Goal: Task Accomplishment & Management: Complete application form

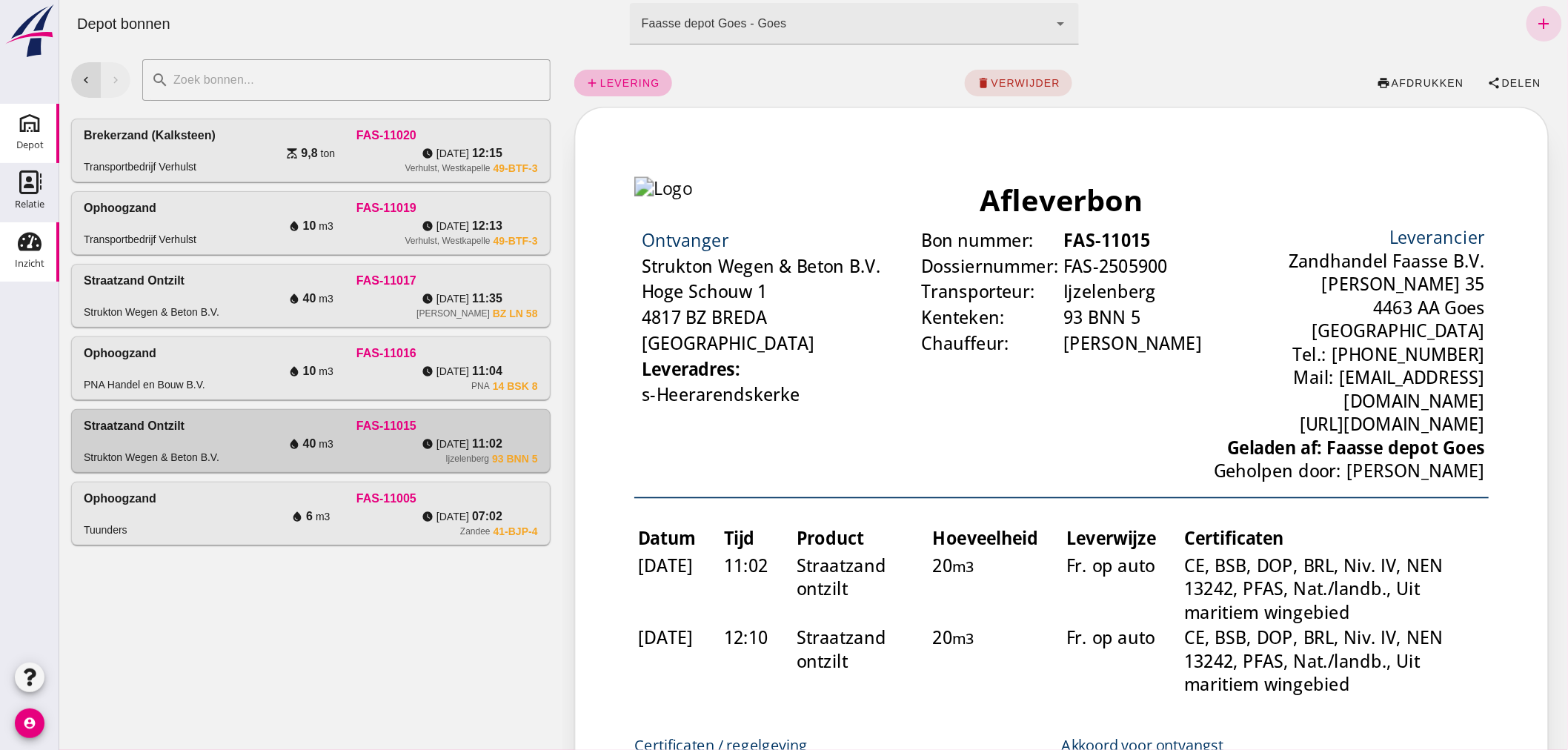
click at [27, 249] on use at bounding box center [30, 242] width 23 height 19
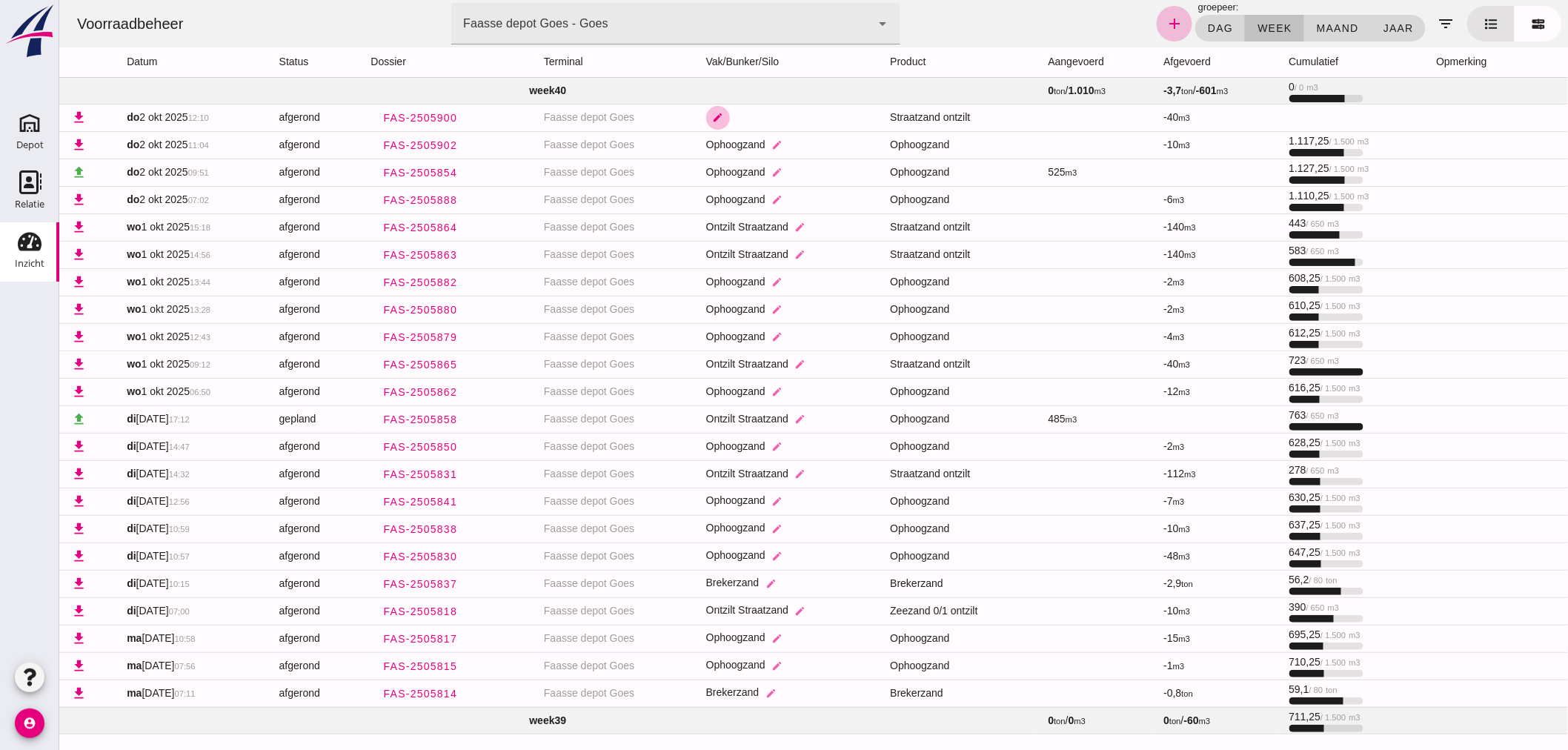
click at [711, 115] on icon "edit" at bounding box center [717, 117] width 11 height 11
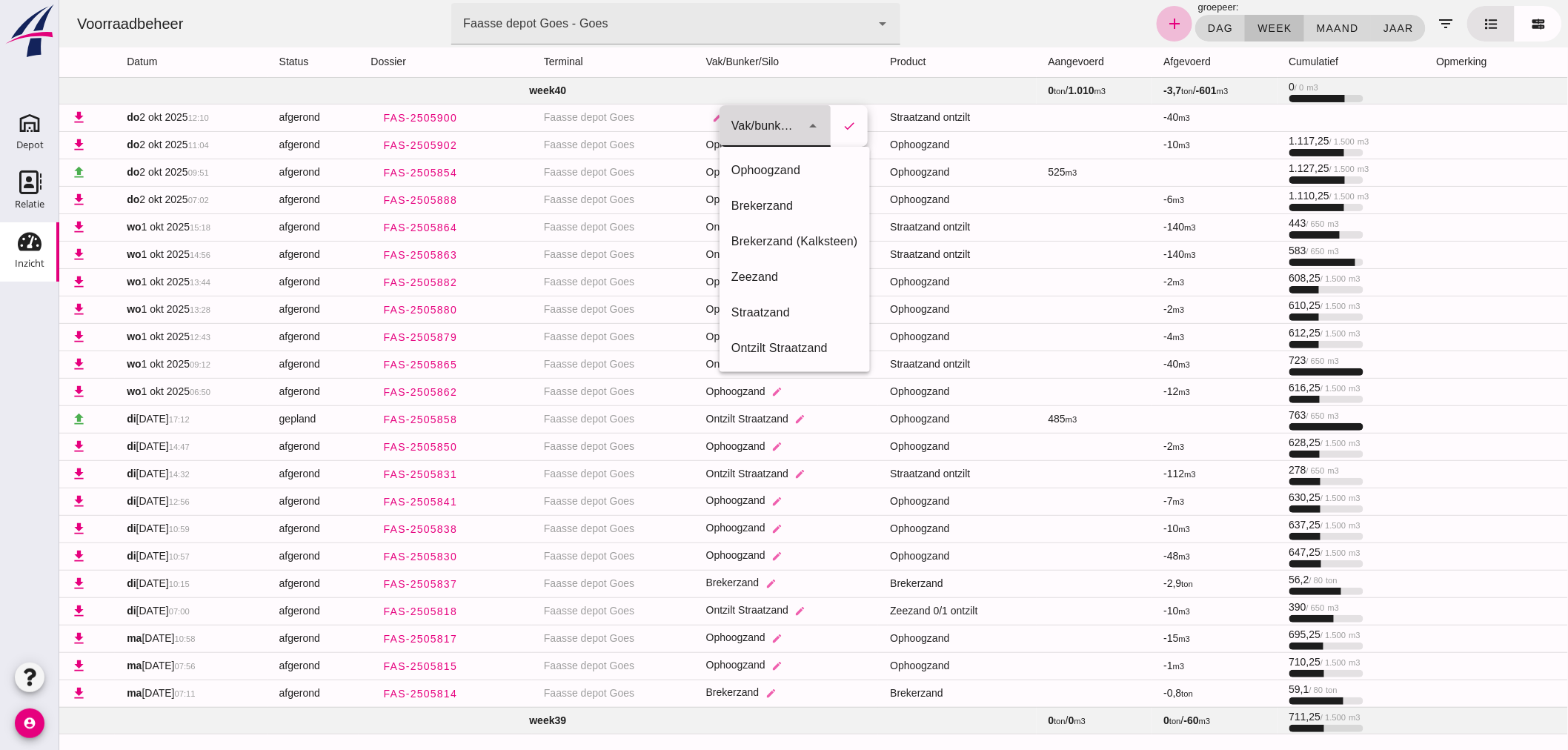
click at [813, 126] on icon "arrow_drop_down" at bounding box center [812, 126] width 18 height 18
click at [803, 342] on div "Ontzilt Straatzand" at bounding box center [793, 349] width 126 height 18
type input "304"
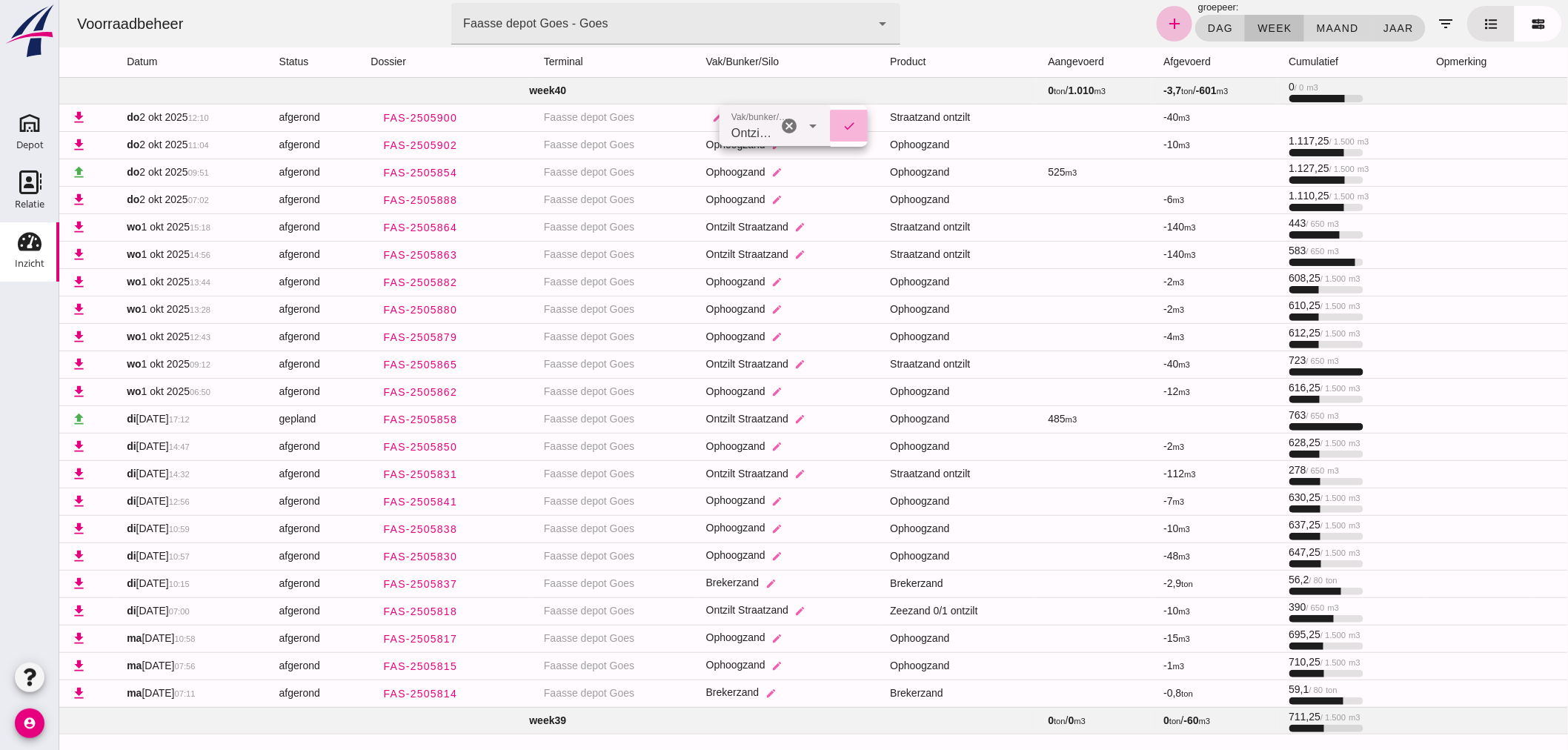
click at [846, 126] on icon "check" at bounding box center [848, 125] width 13 height 13
click at [39, 135] on div "Depot" at bounding box center [30, 145] width 28 height 21
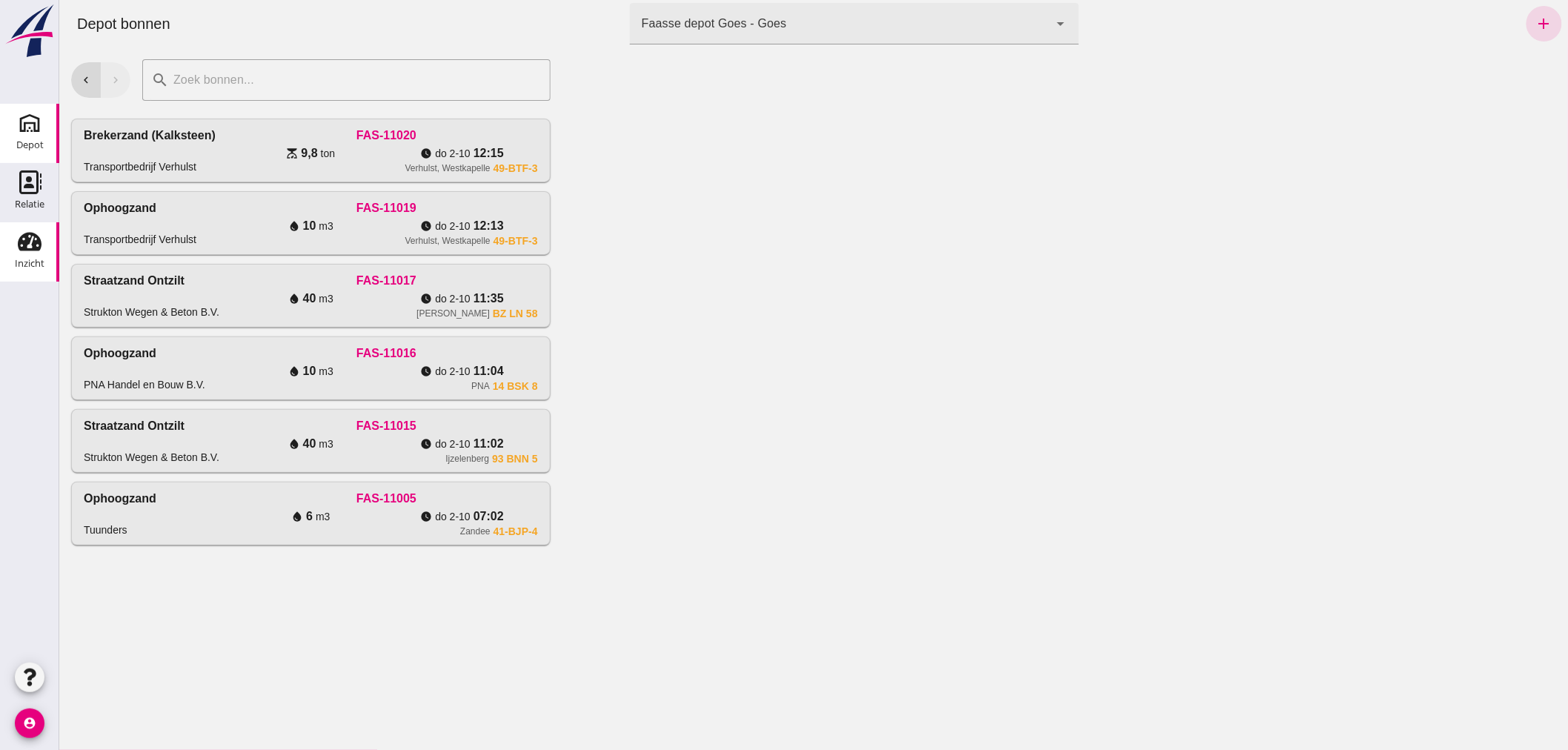
click at [31, 242] on icon "Inzicht" at bounding box center [30, 241] width 23 height 23
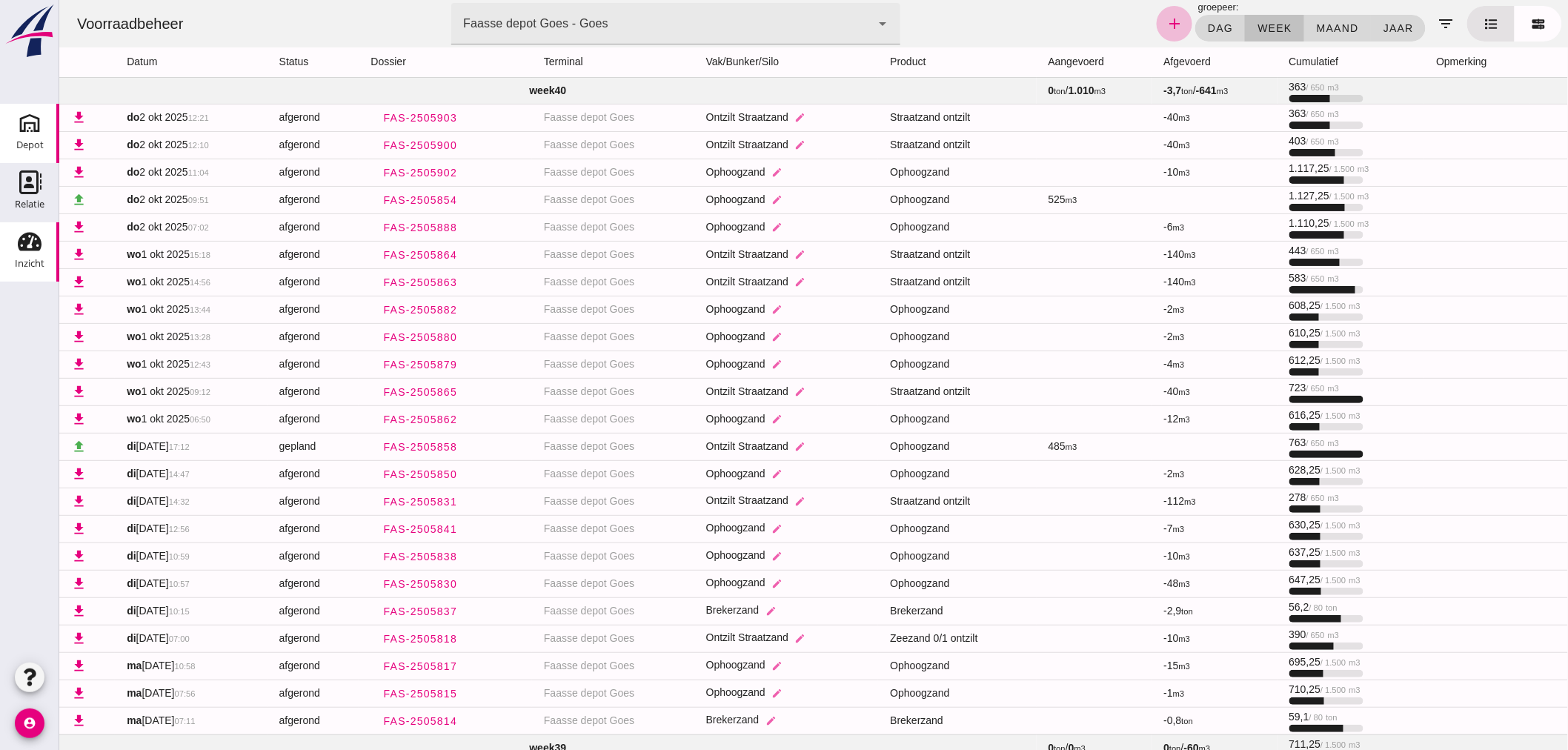
click at [32, 131] on icon "Depot" at bounding box center [30, 123] width 23 height 23
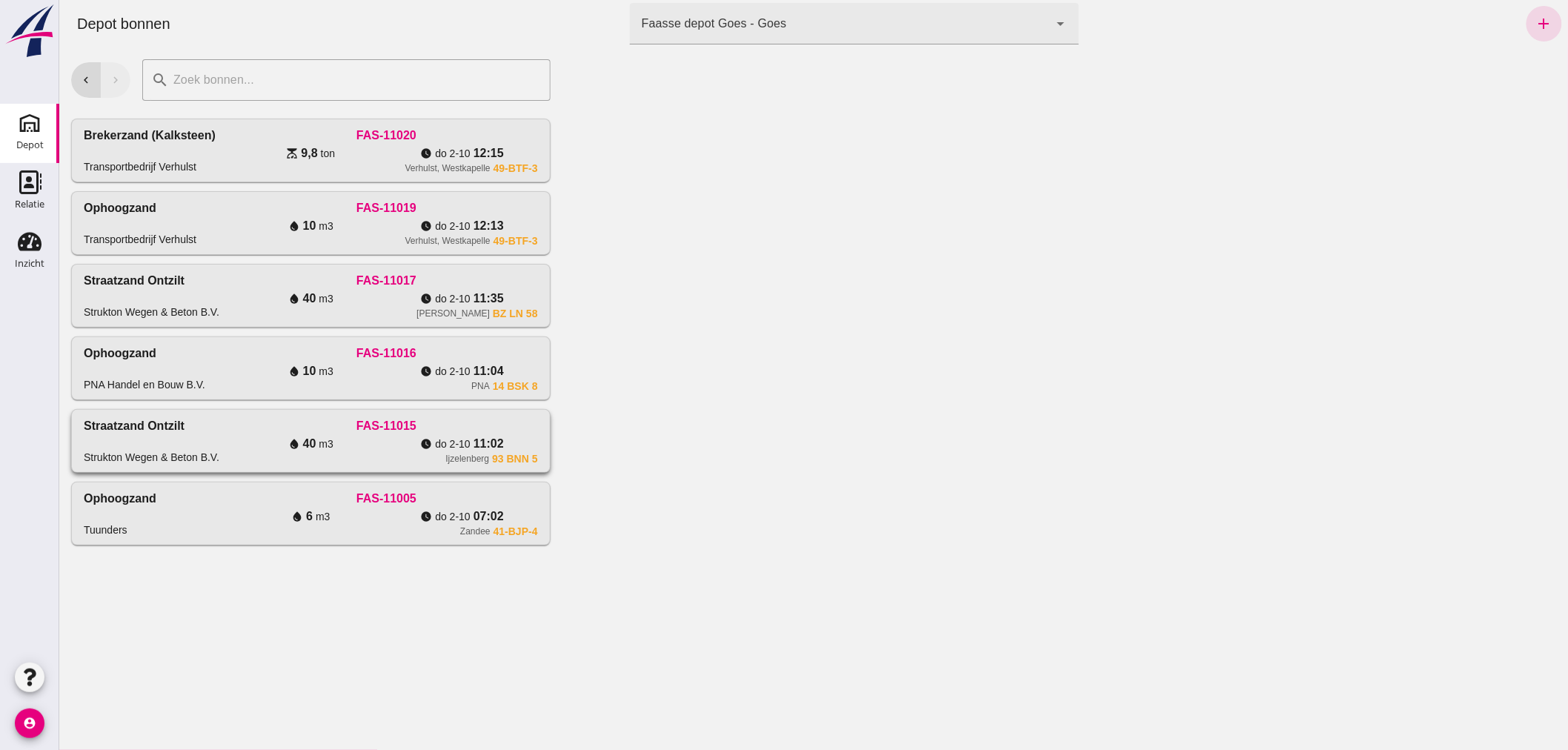
click at [227, 435] on div "Straatzand ontzilt Strukton Wegen & Beton B.V." at bounding box center [159, 441] width 151 height 47
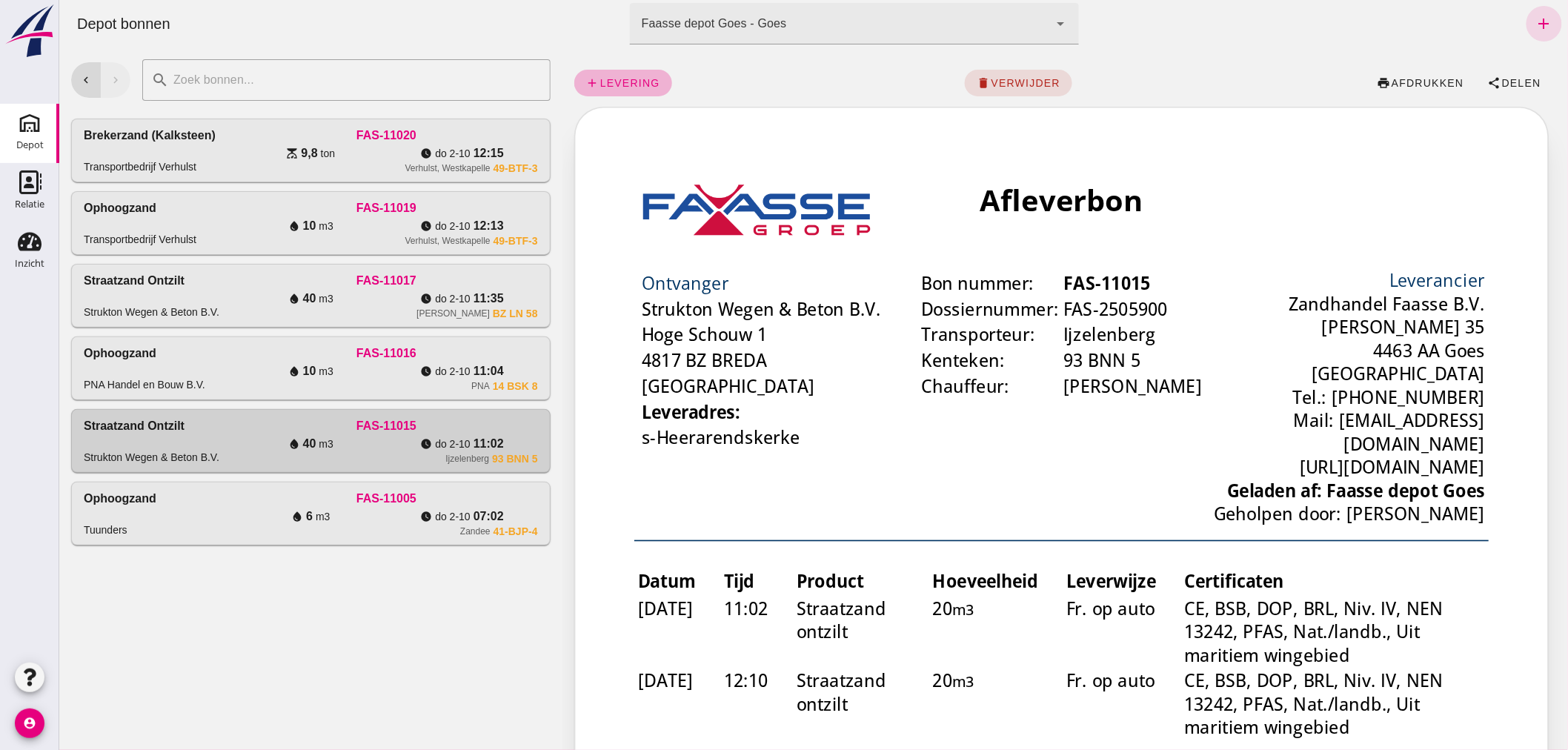
click at [612, 75] on link "add levering" at bounding box center [622, 83] width 98 height 27
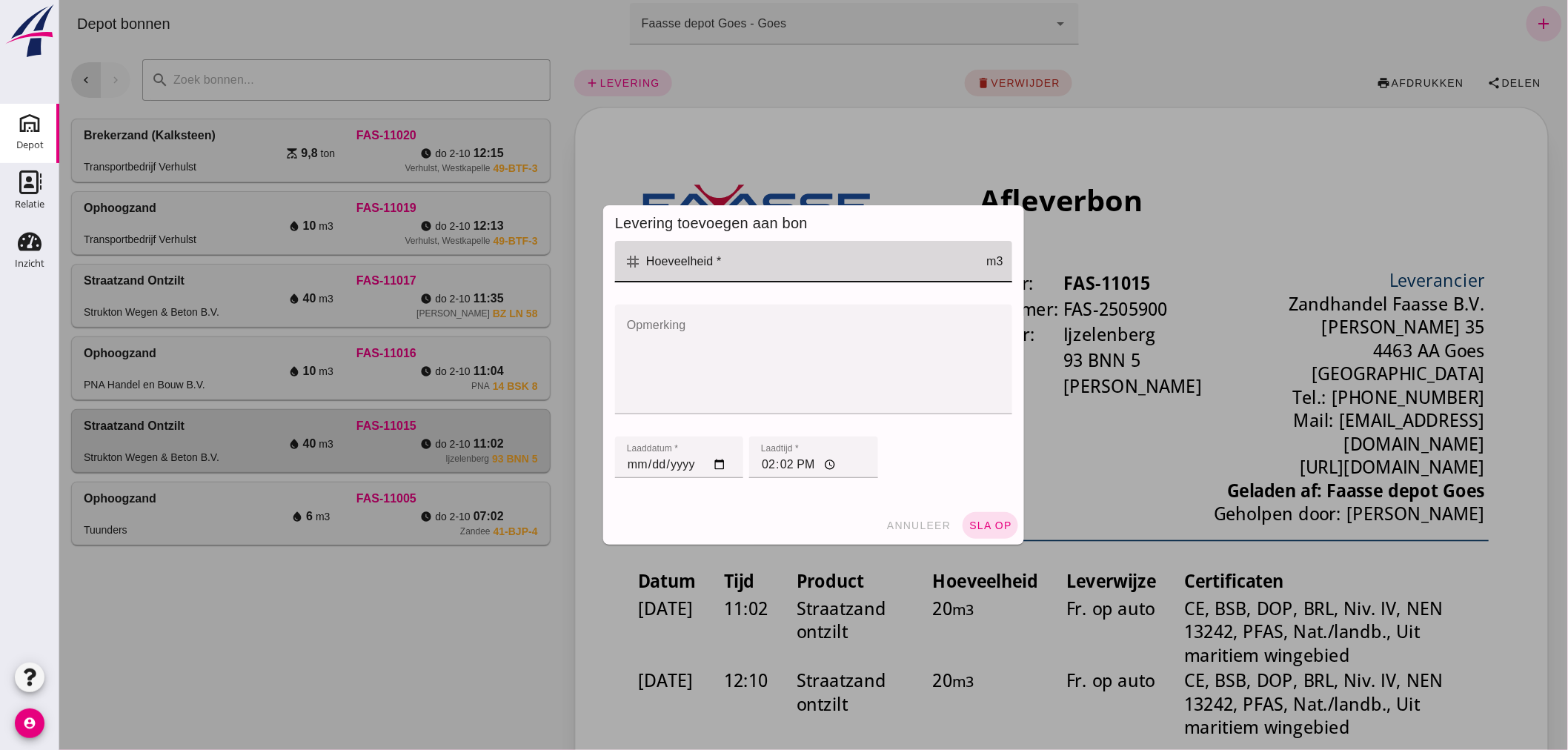
click at [741, 272] on input "Hoeveelheid *" at bounding box center [813, 262] width 345 height 41
type input "20"
click at [983, 522] on span "sla op" at bounding box center [989, 525] width 44 height 12
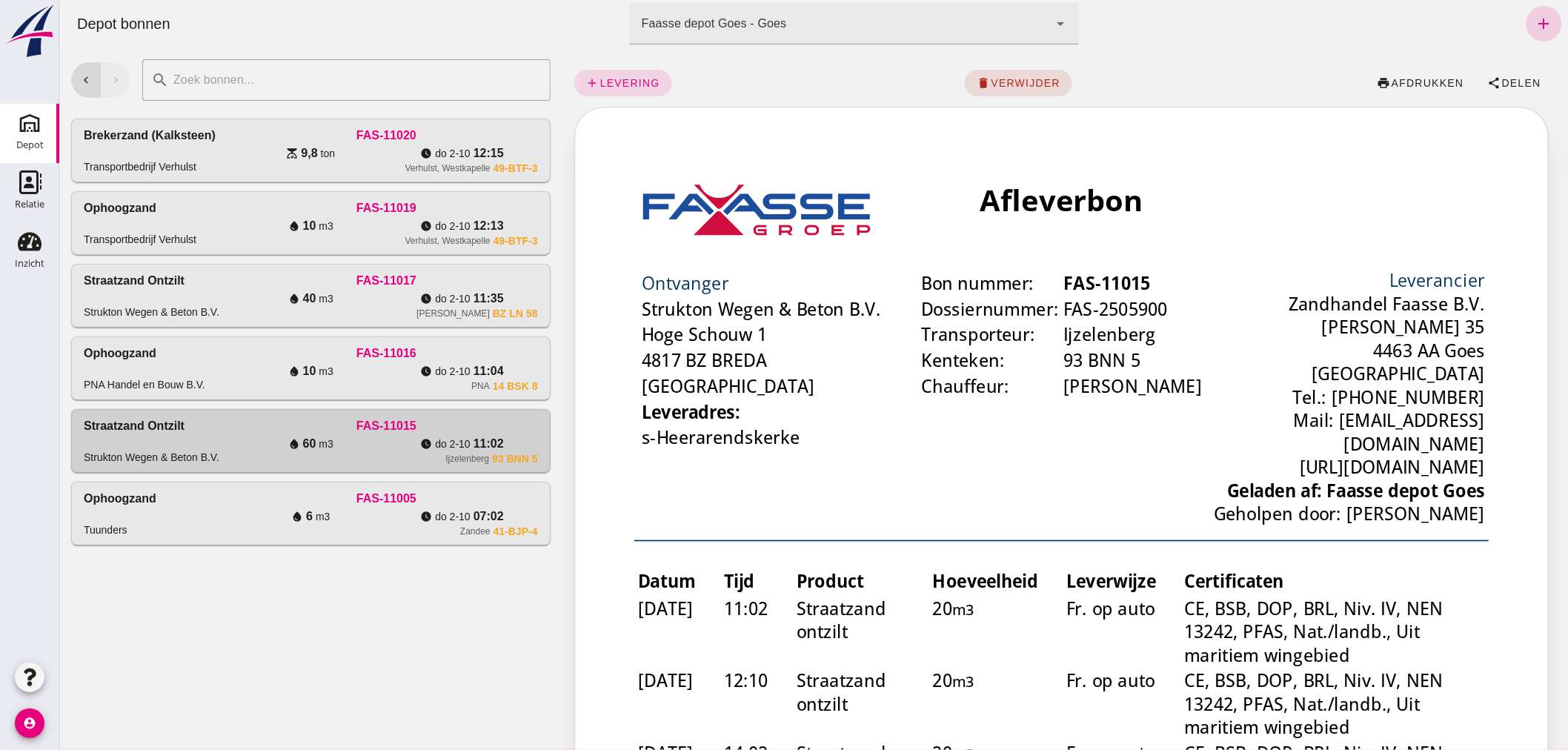
click at [1531, 13] on link "add" at bounding box center [1544, 24] width 36 height 36
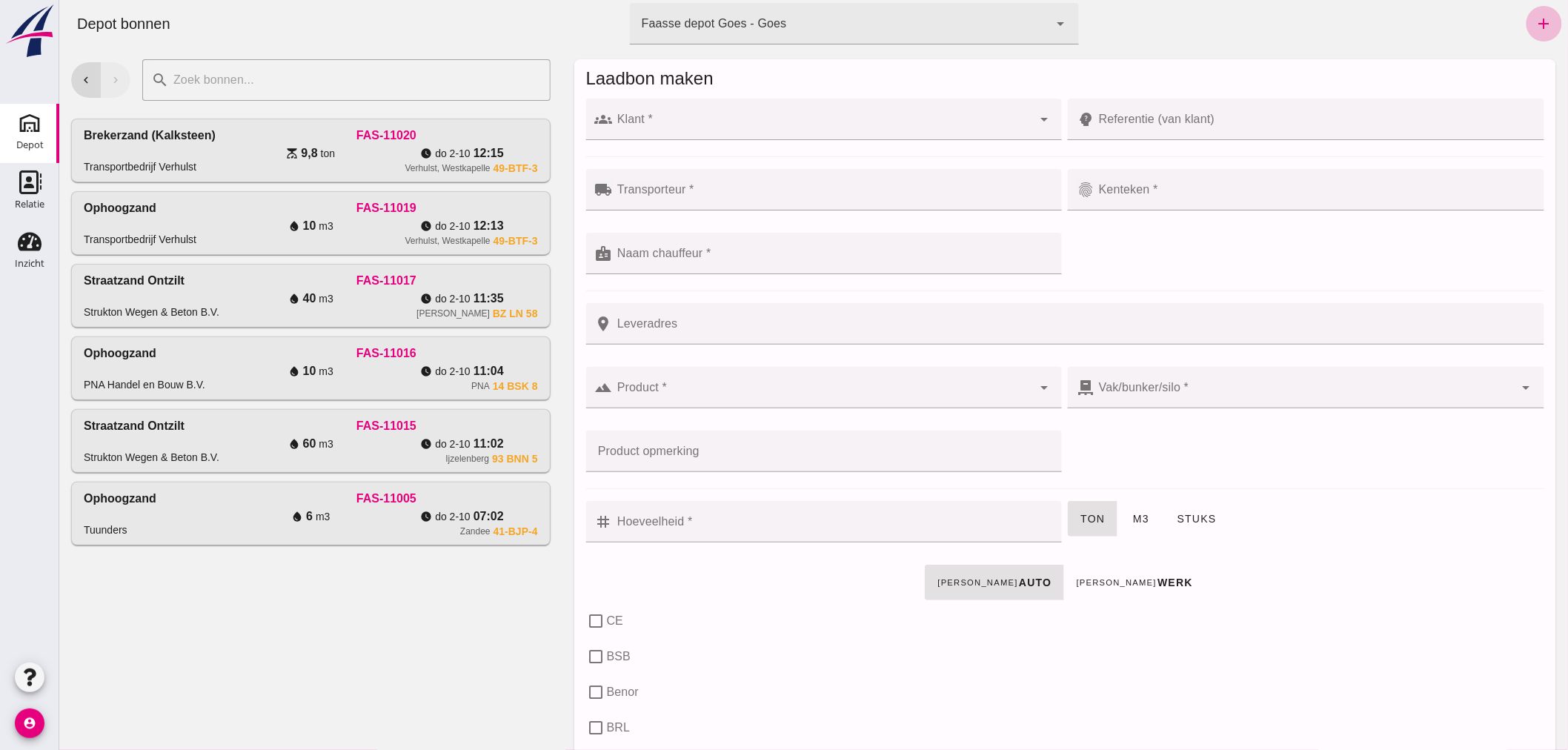
click at [892, 128] on input "Klant *" at bounding box center [822, 126] width 420 height 18
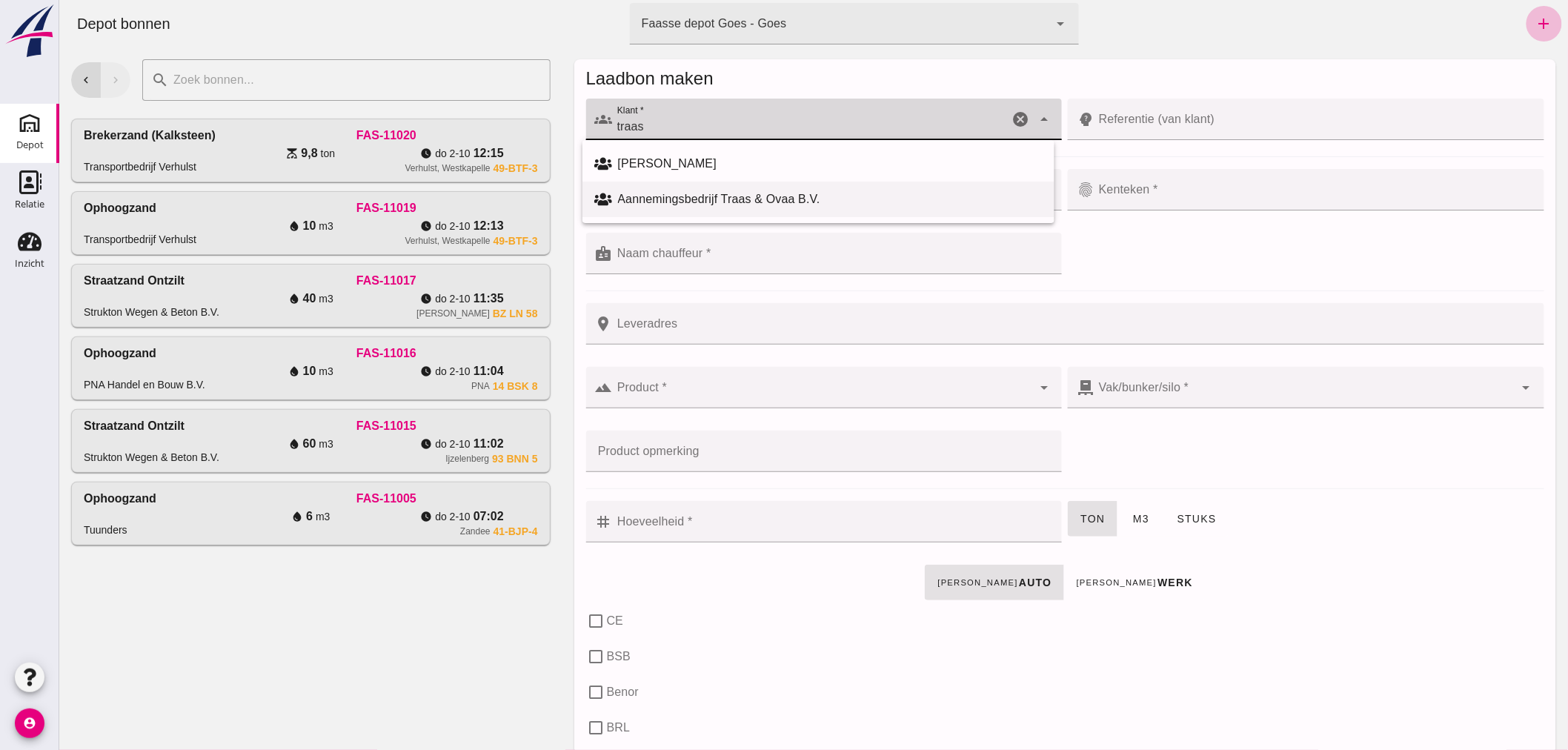
click at [783, 189] on div "Aannemingsbedrijf Traas & Ovaa B.V." at bounding box center [817, 200] width 472 height 36
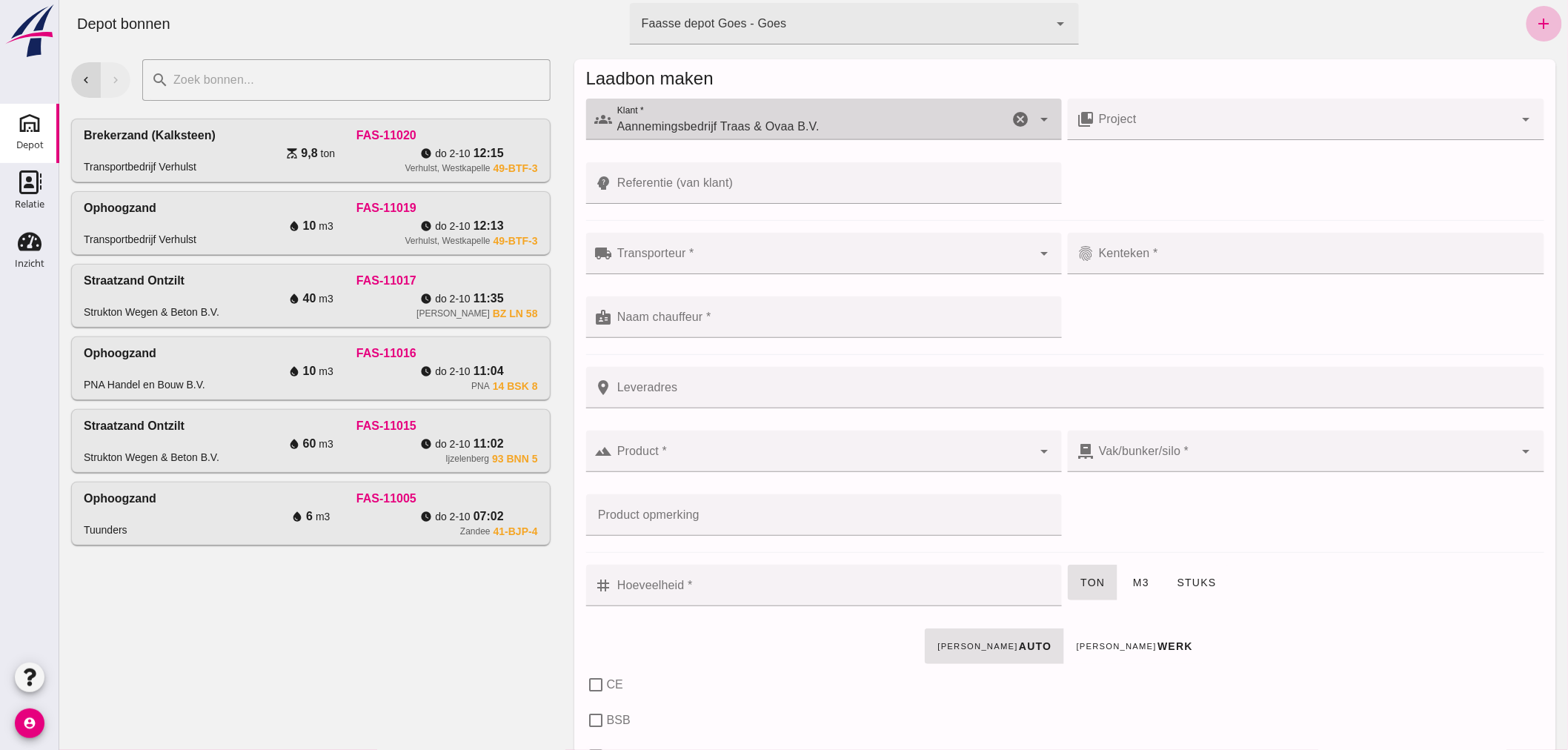
type input "Aannemingsbedrijf Traas & Ovaa B.V."
click at [768, 252] on input "Transporteur *" at bounding box center [822, 261] width 420 height 18
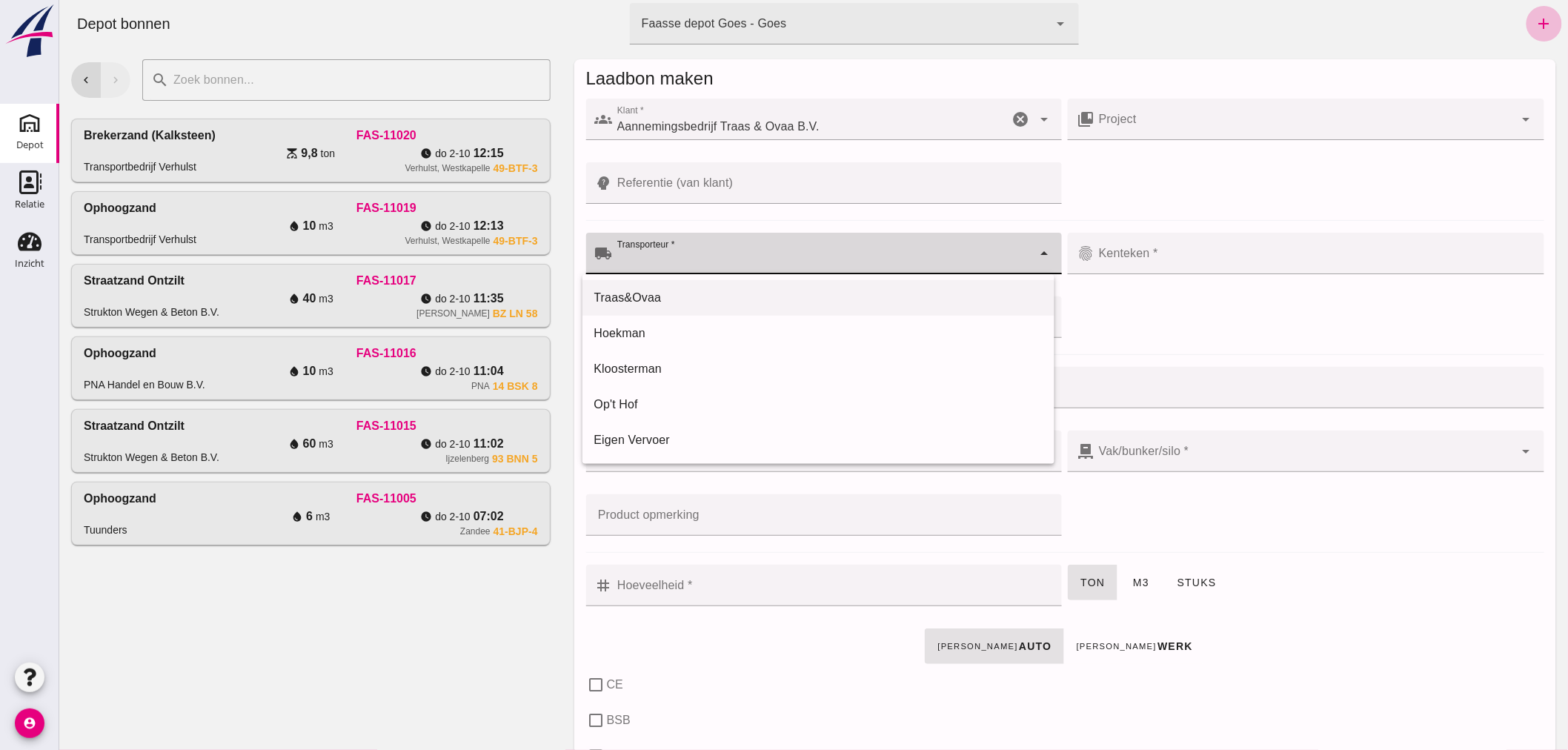
click at [690, 299] on div "Traas&Ovaa" at bounding box center [817, 298] width 448 height 18
type input "Traas&Ovaa"
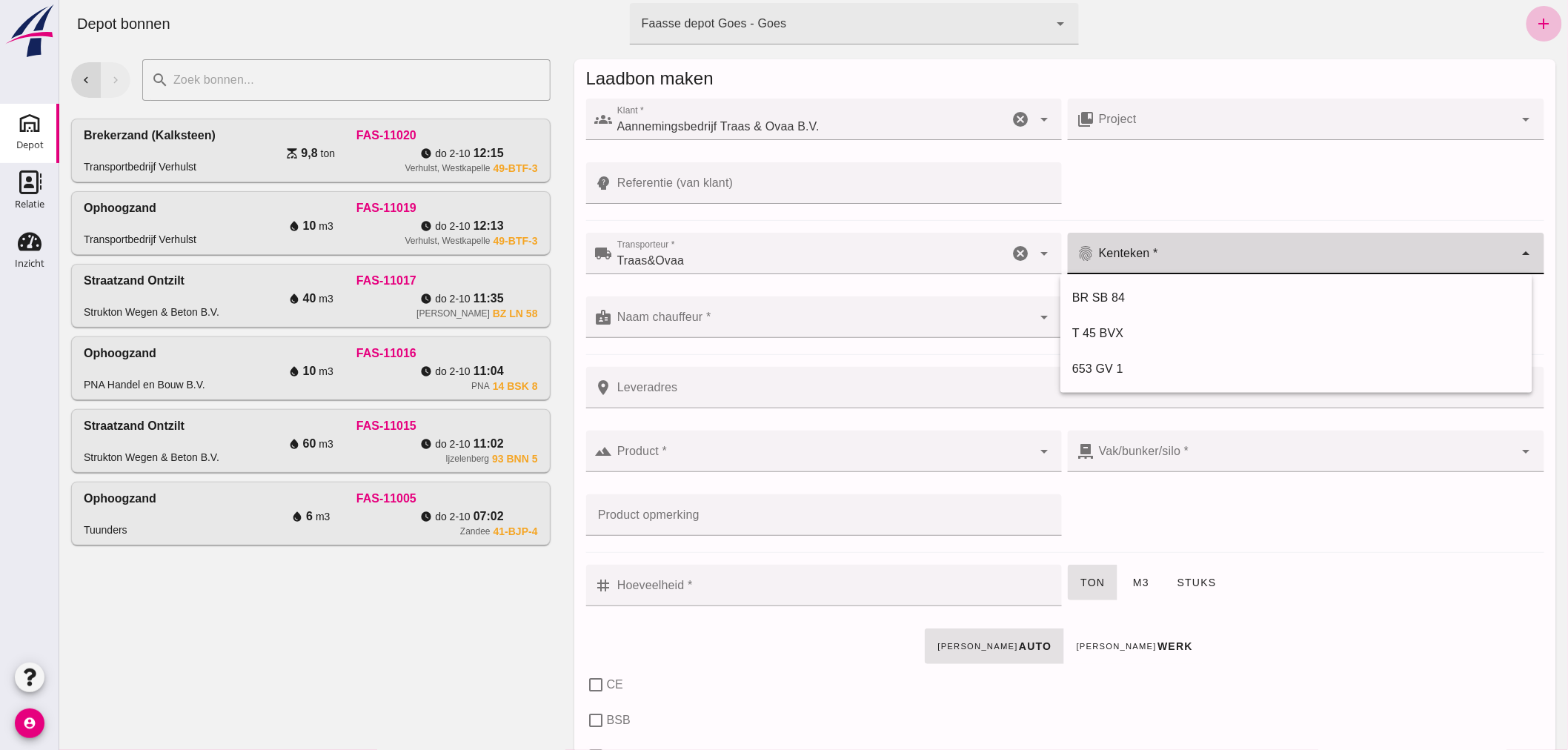
click at [1158, 257] on input "Kenteken *" at bounding box center [1304, 261] width 420 height 18
type input "65-BZG-1"
click at [766, 184] on input "Referentie (van klant)" at bounding box center [832, 183] width 441 height 41
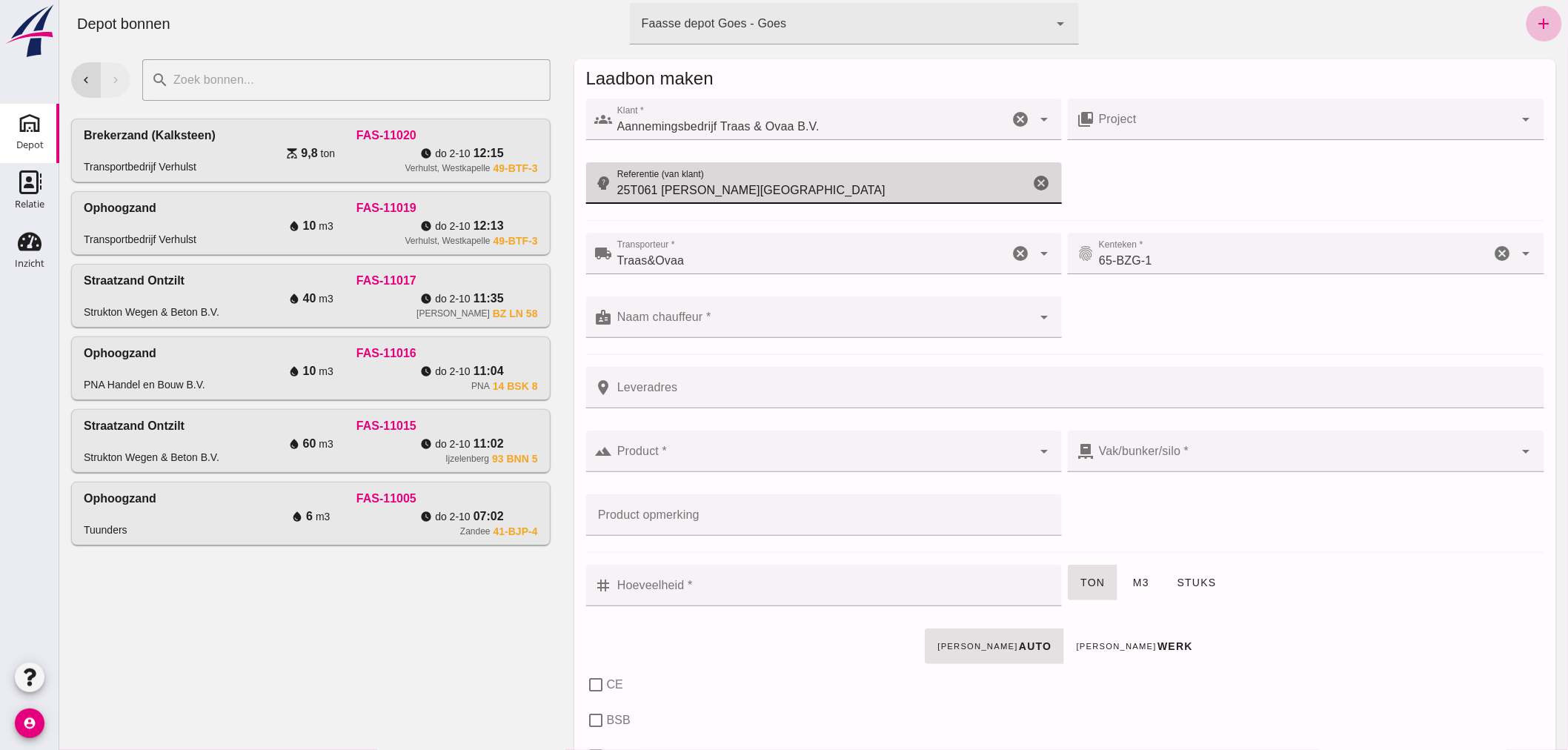
type input "25T061 [PERSON_NAME][GEOGRAPHIC_DATA]"
click at [715, 321] on input "Naam chauffeur *" at bounding box center [822, 324] width 420 height 18
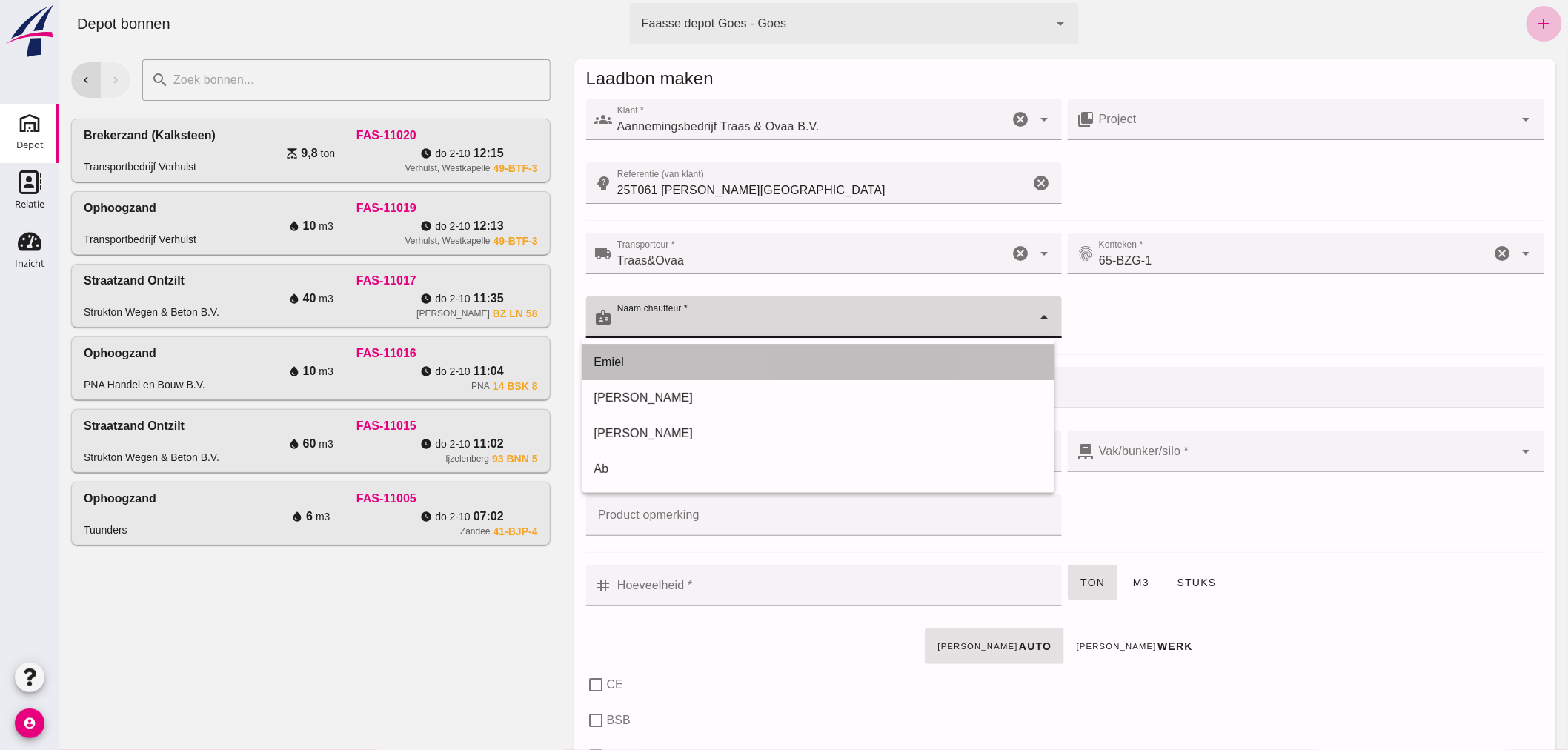
click at [691, 349] on div "Emiel" at bounding box center [817, 363] width 472 height 36
type input "Emiel"
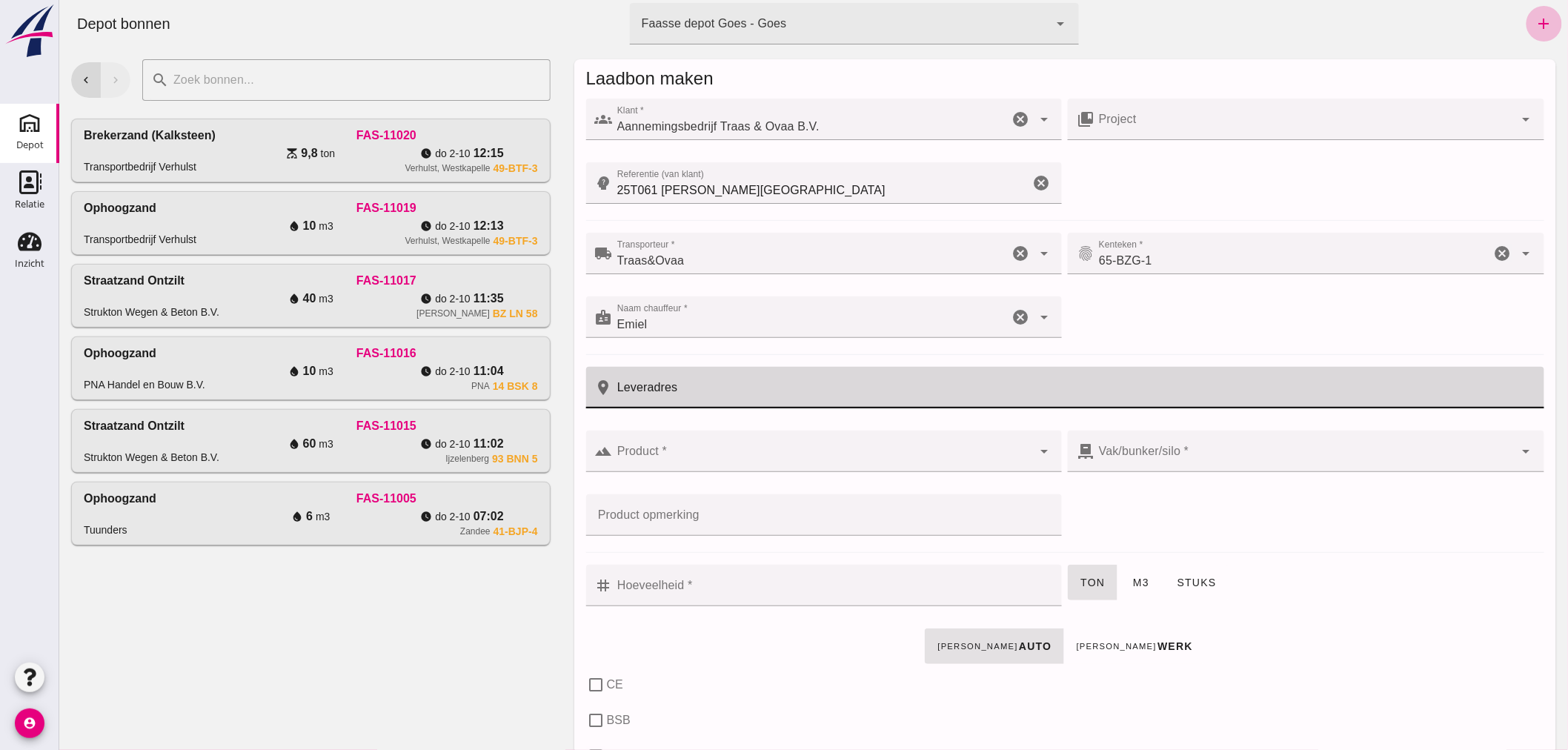
click at [699, 383] on input "Leveradres" at bounding box center [1073, 387] width 923 height 41
click at [697, 448] on div at bounding box center [822, 451] width 420 height 41
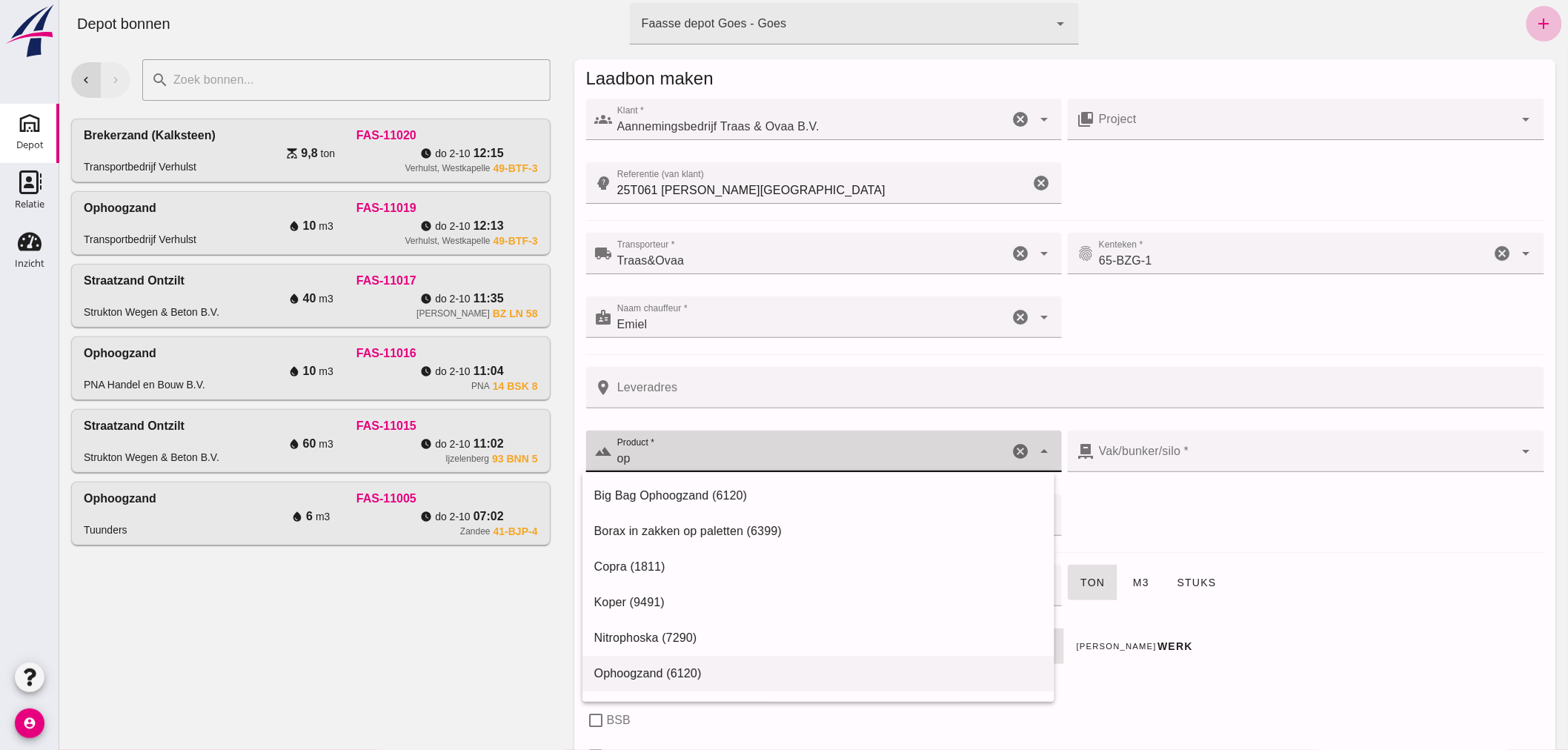
click at [691, 671] on div "Ophoogzand (6120)" at bounding box center [817, 674] width 448 height 18
type input "Ophoogzand (6120)"
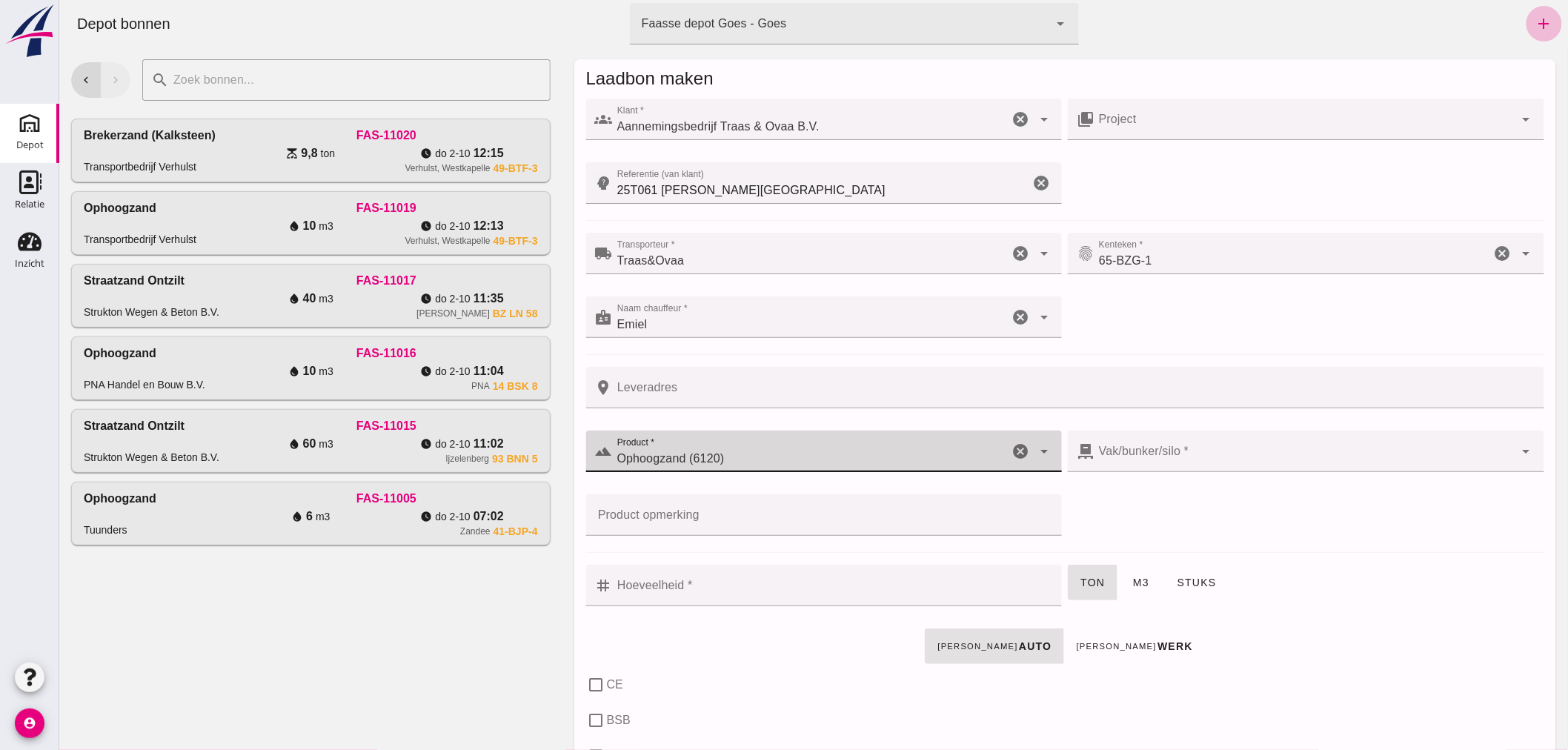
checkbox input "true"
type input "40"
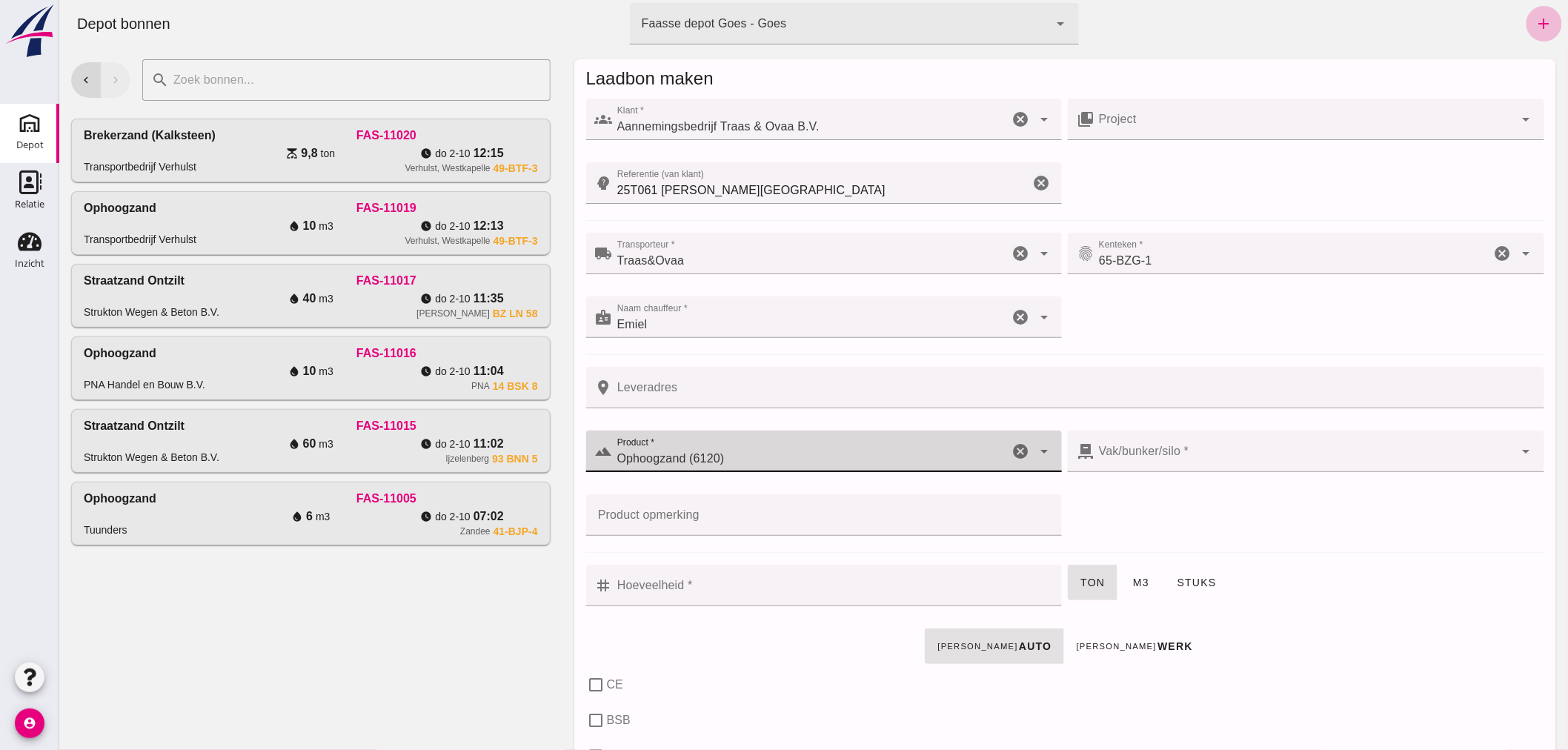
checkbox input "true"
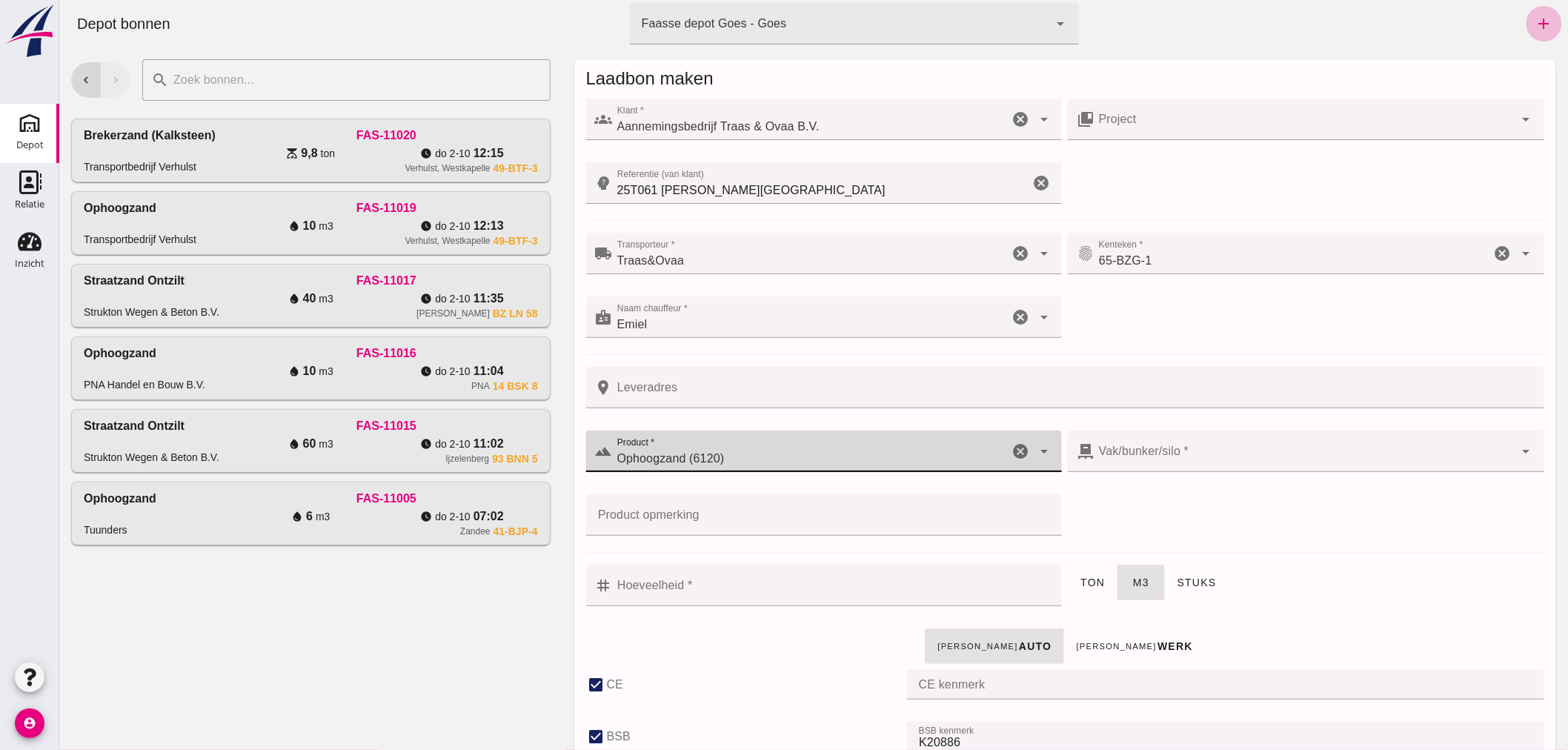
type input "38"
type input "Ophoogzand (6120)"
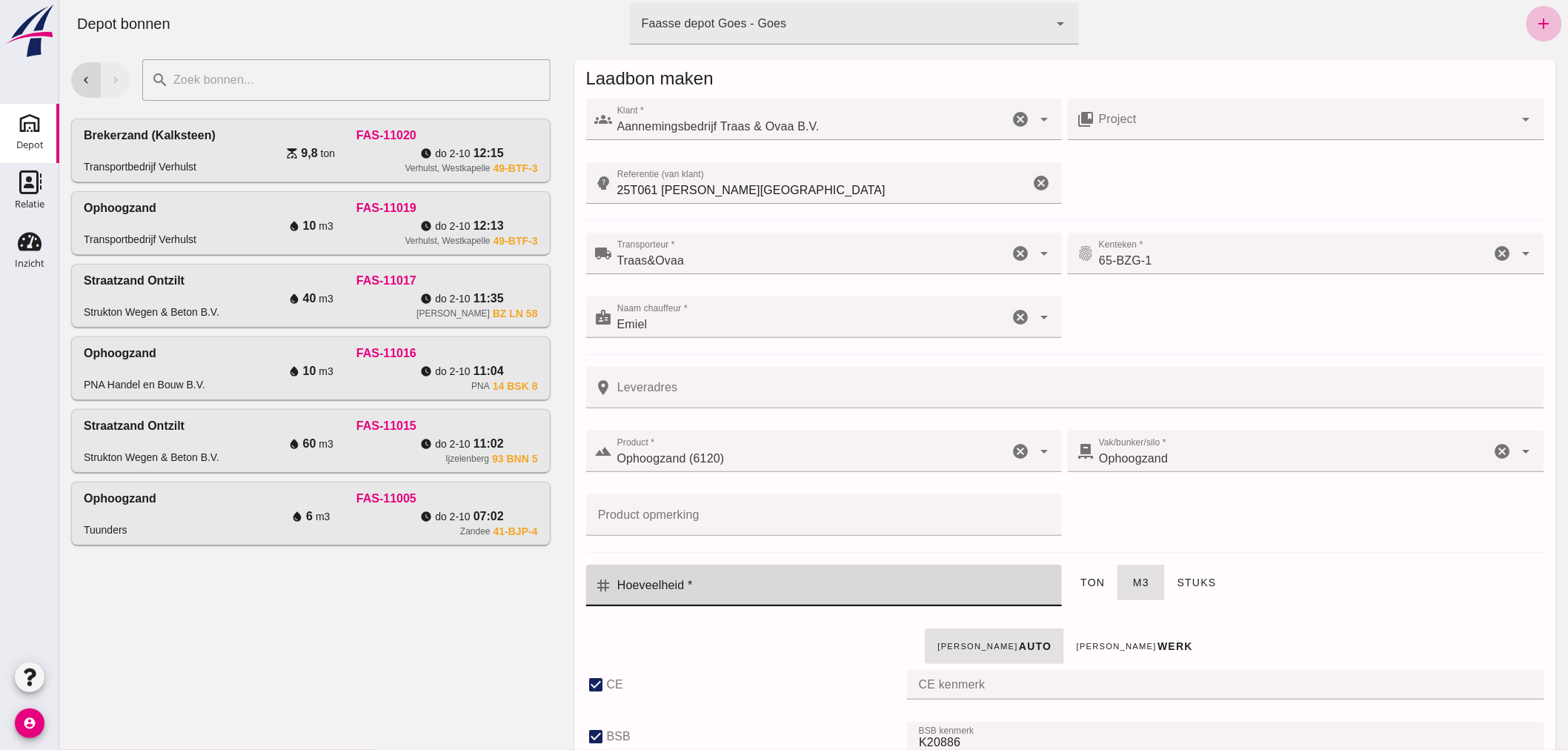
click at [869, 578] on input "Hoeveelheid *" at bounding box center [832, 585] width 441 height 41
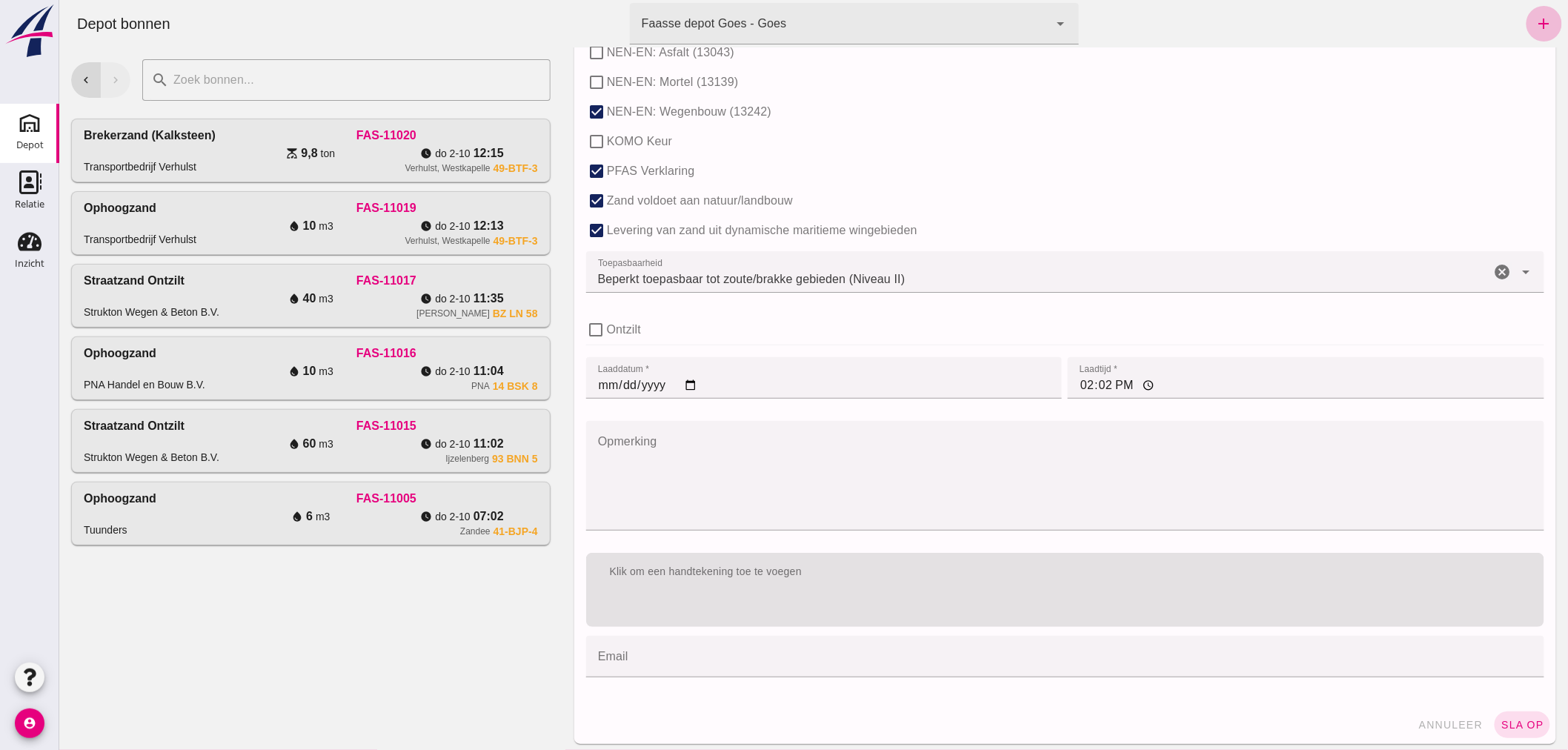
scroll to position [910, 0]
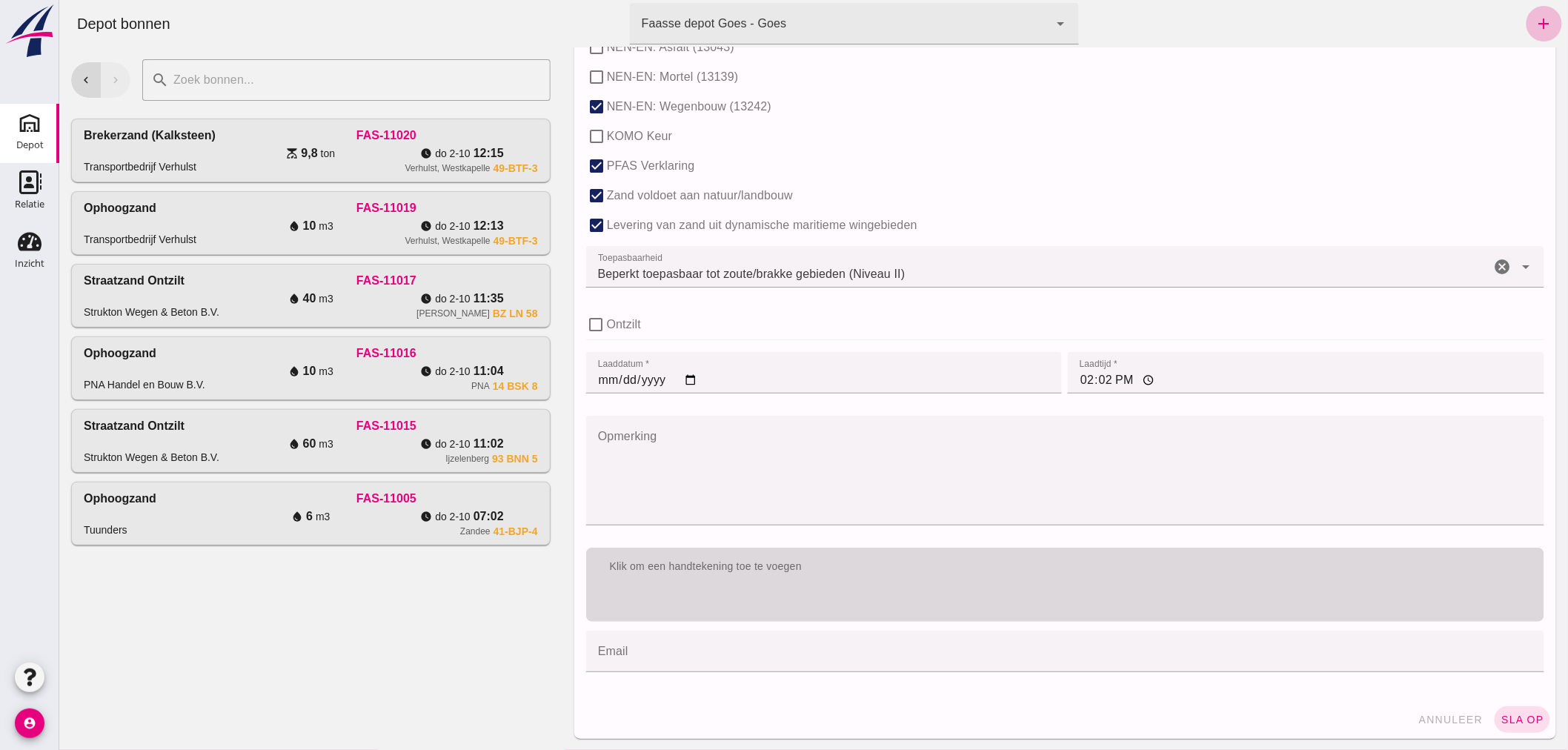
type input "2"
click at [919, 573] on div "Klik om een handtekening toe te voegen" at bounding box center [1064, 566] width 958 height 39
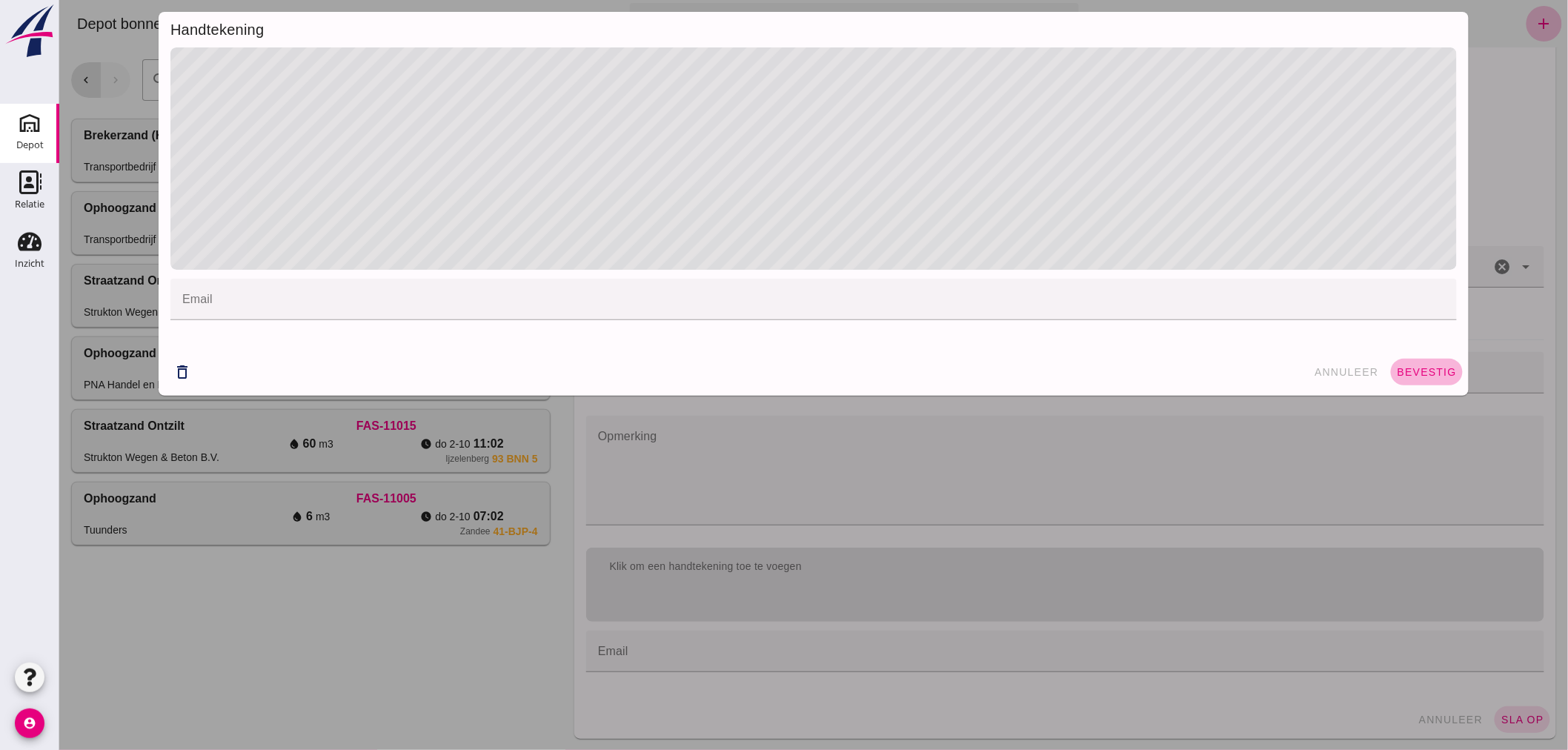
click at [1427, 366] on span "bevestig" at bounding box center [1426, 372] width 60 height 12
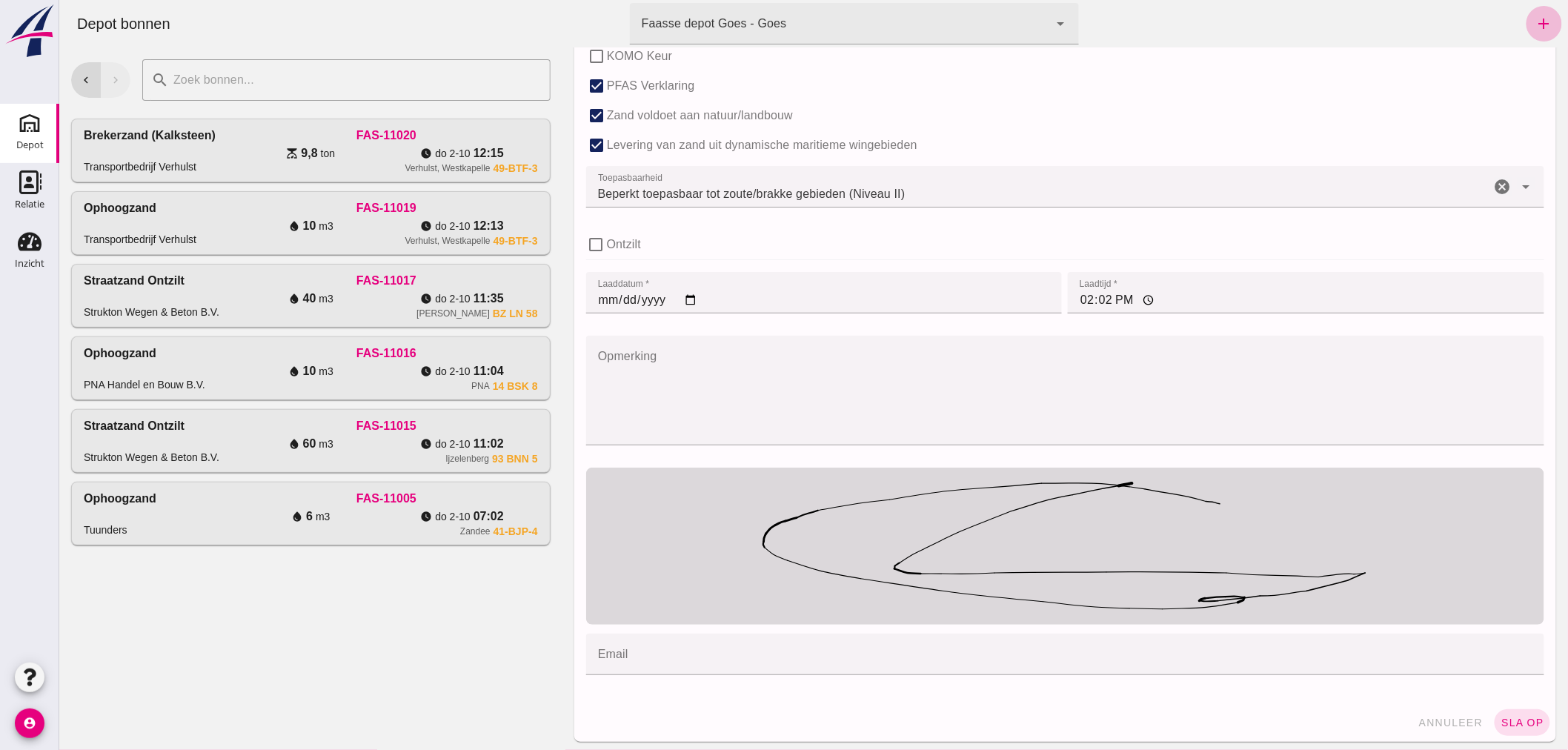
scroll to position [994, 0]
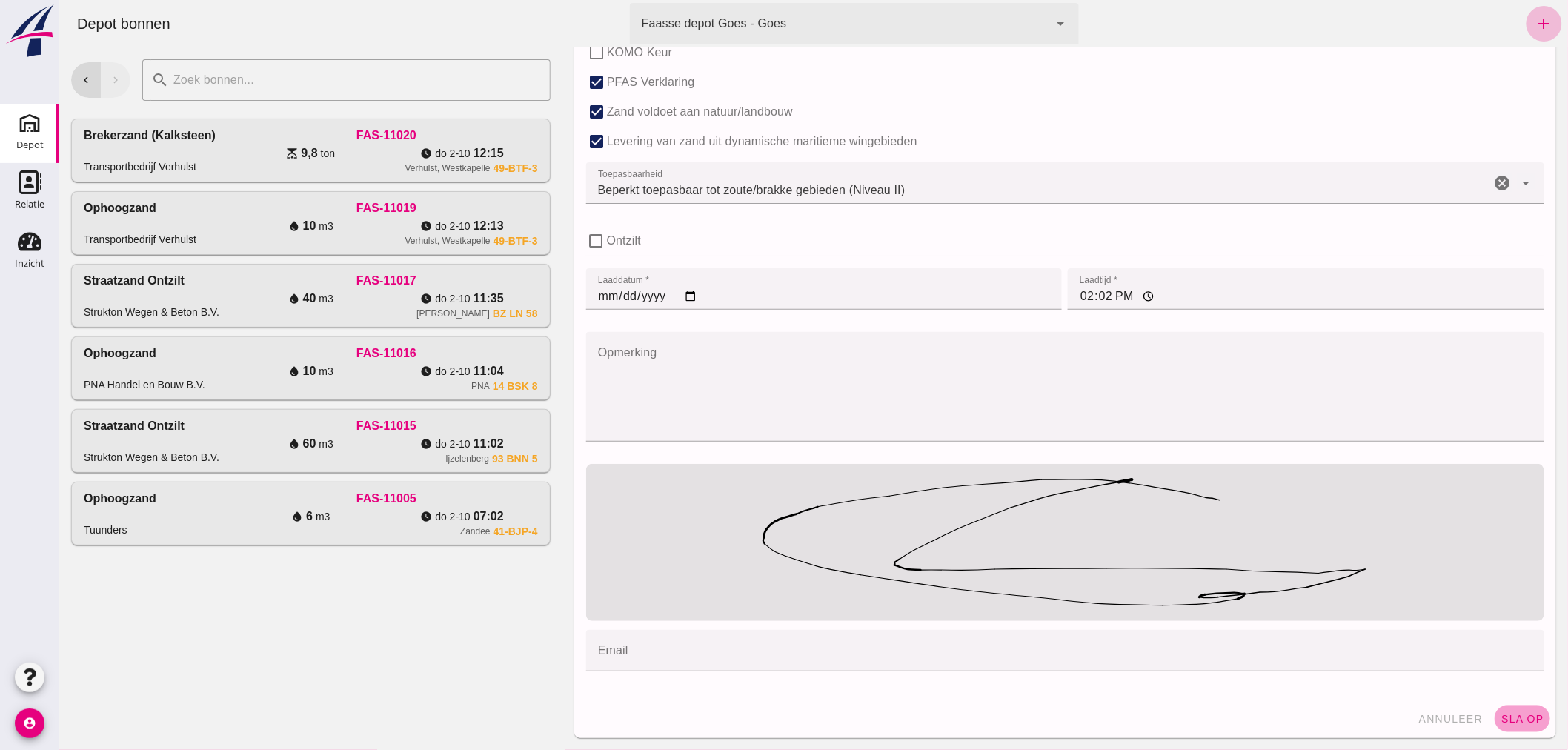
click at [1505, 716] on span "sla op" at bounding box center [1521, 719] width 44 height 12
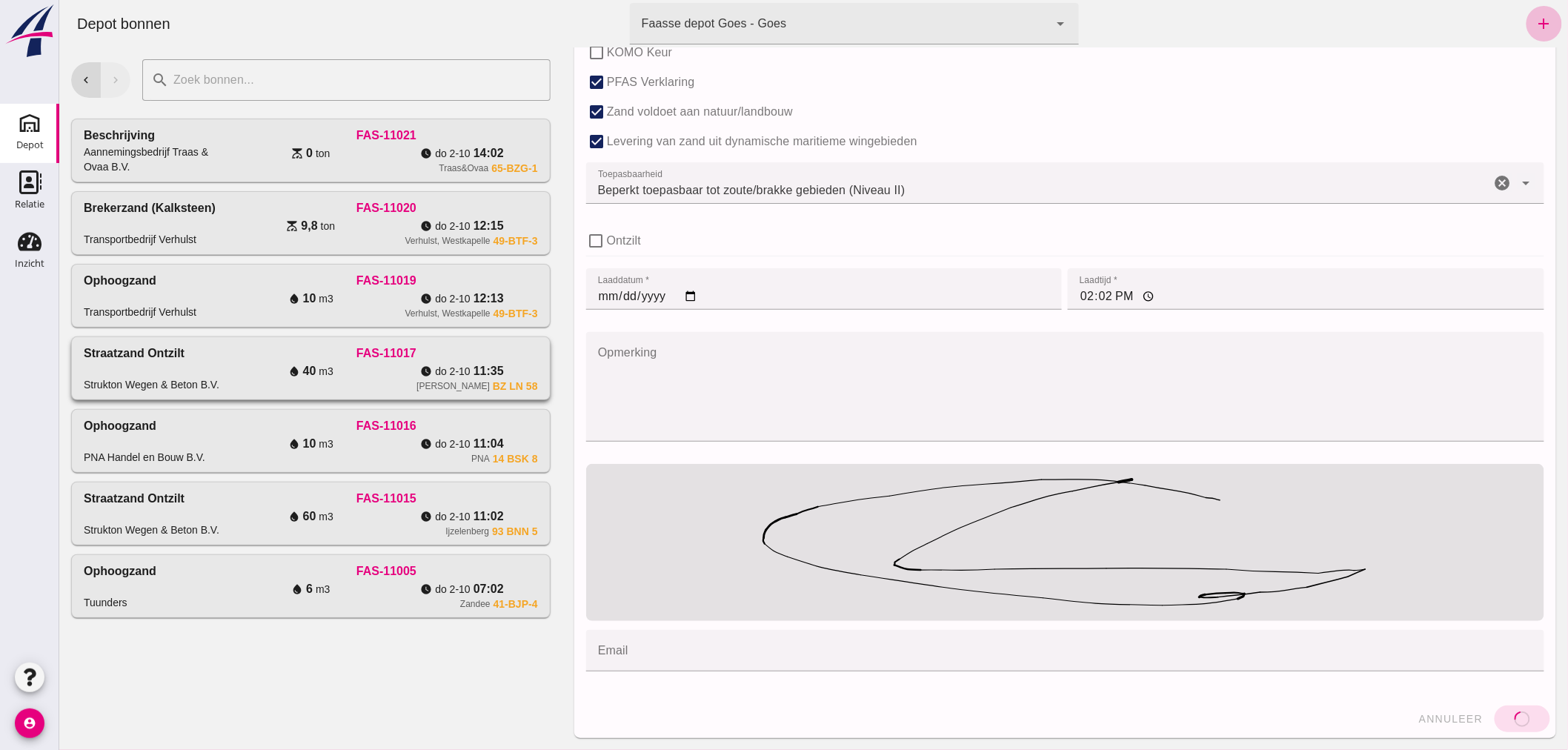
click at [216, 358] on div "Straatzand ontzilt Strukton Wegen & Beton B.V." at bounding box center [159, 368] width 151 height 47
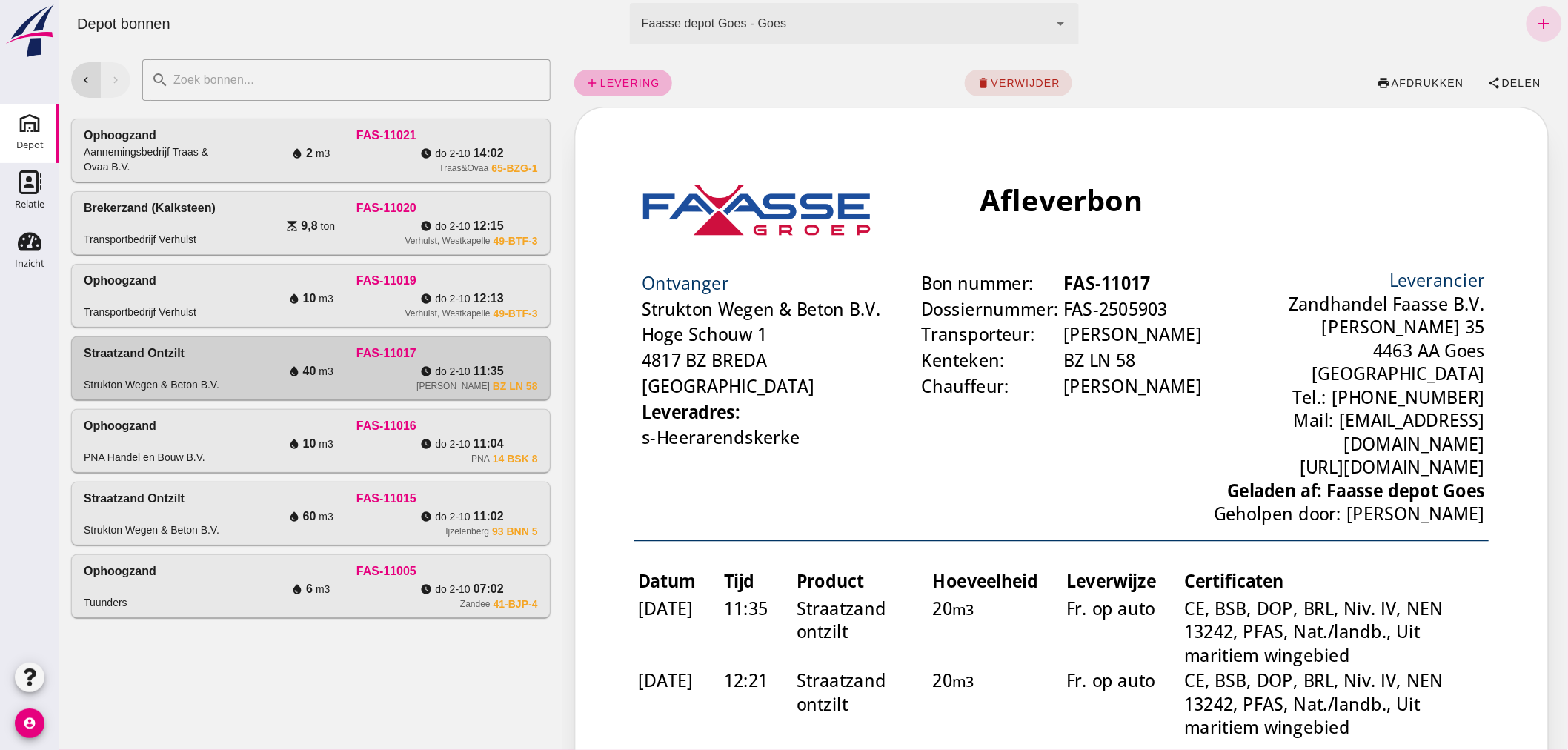
scroll to position [0, 0]
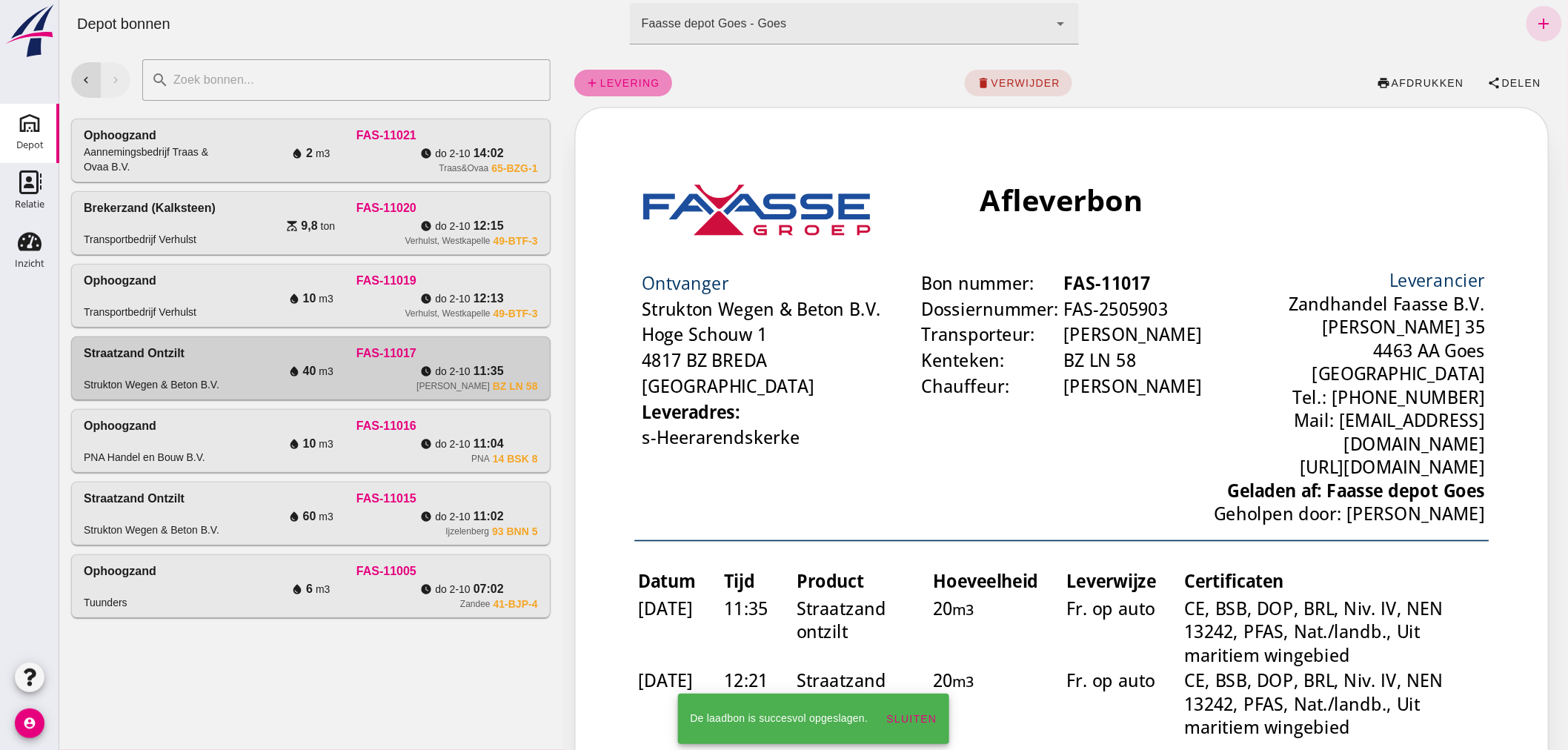
click at [639, 80] on span "levering" at bounding box center [629, 82] width 61 height 12
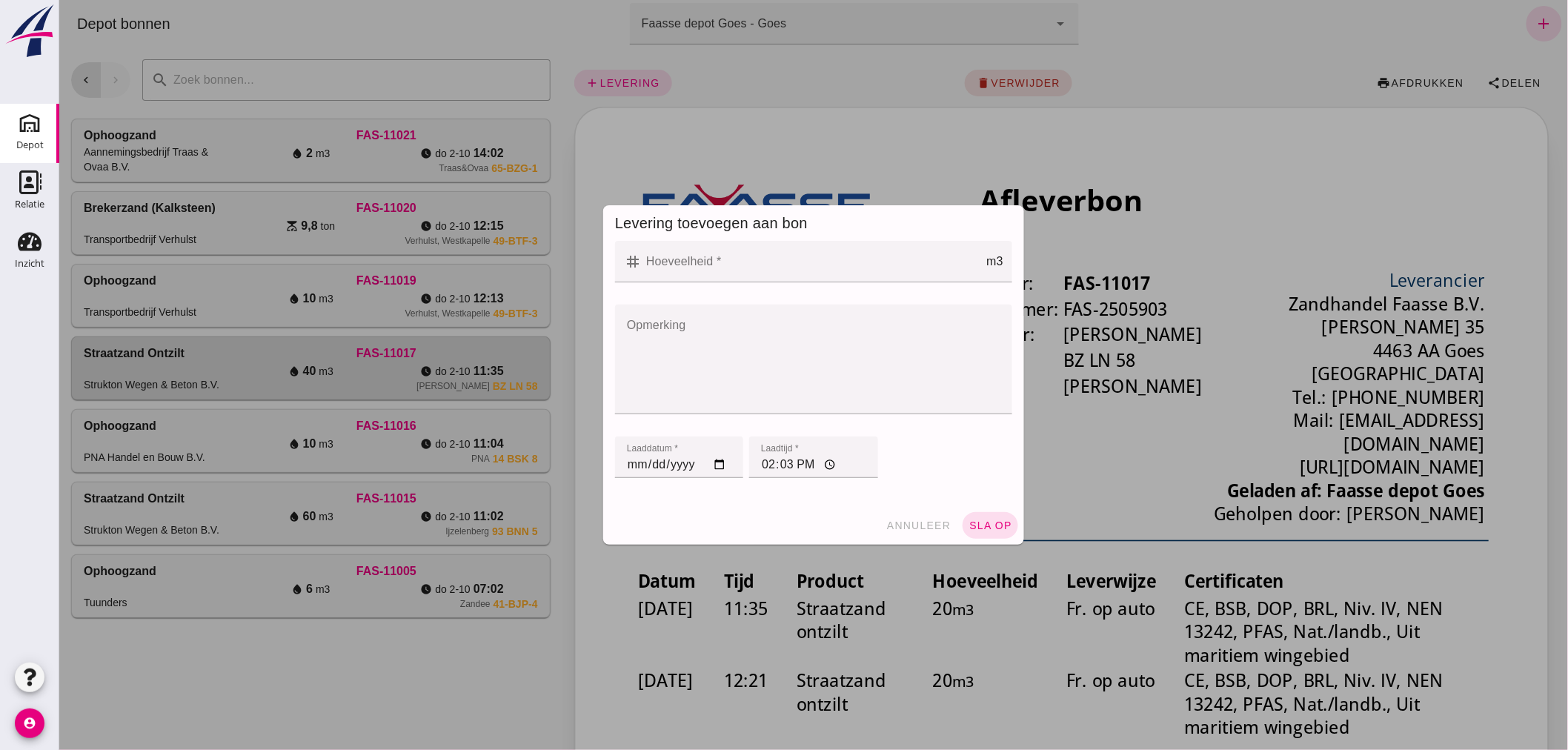
click at [771, 272] on input "Hoeveelheid *" at bounding box center [813, 262] width 345 height 41
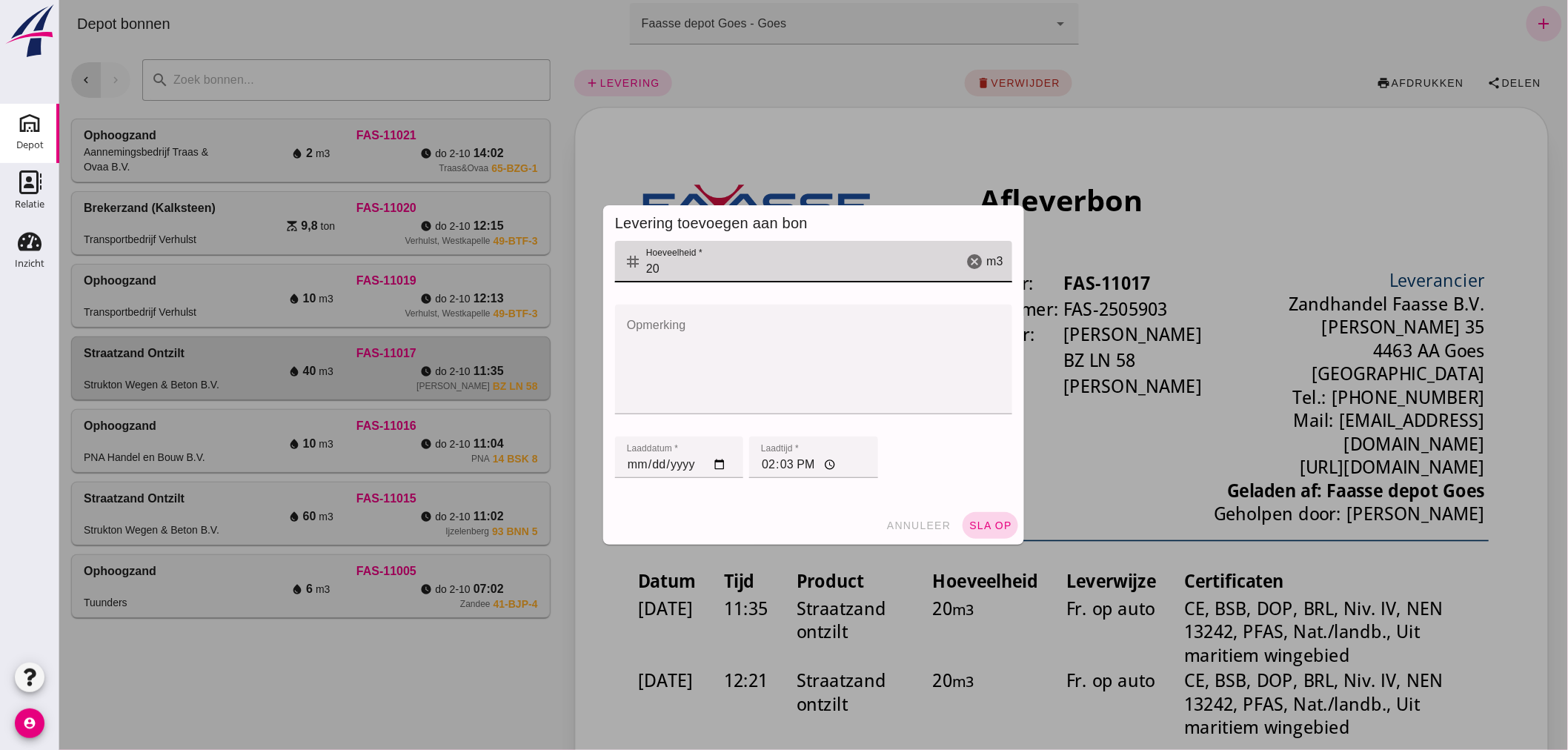
type input "20"
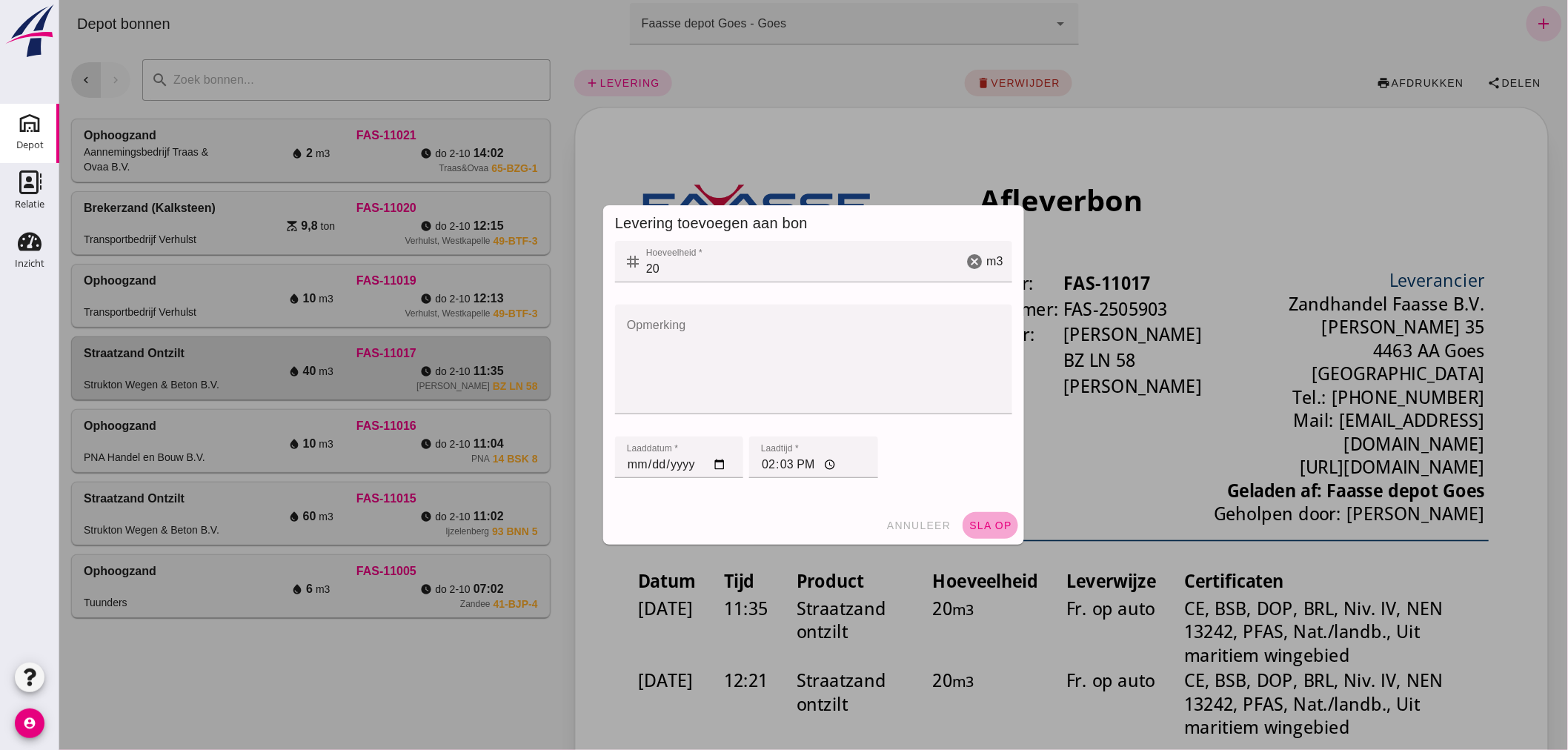
drag, startPoint x: 990, startPoint y: 525, endPoint x: 982, endPoint y: 523, distance: 8.2
click at [985, 523] on span "sla op" at bounding box center [989, 525] width 44 height 12
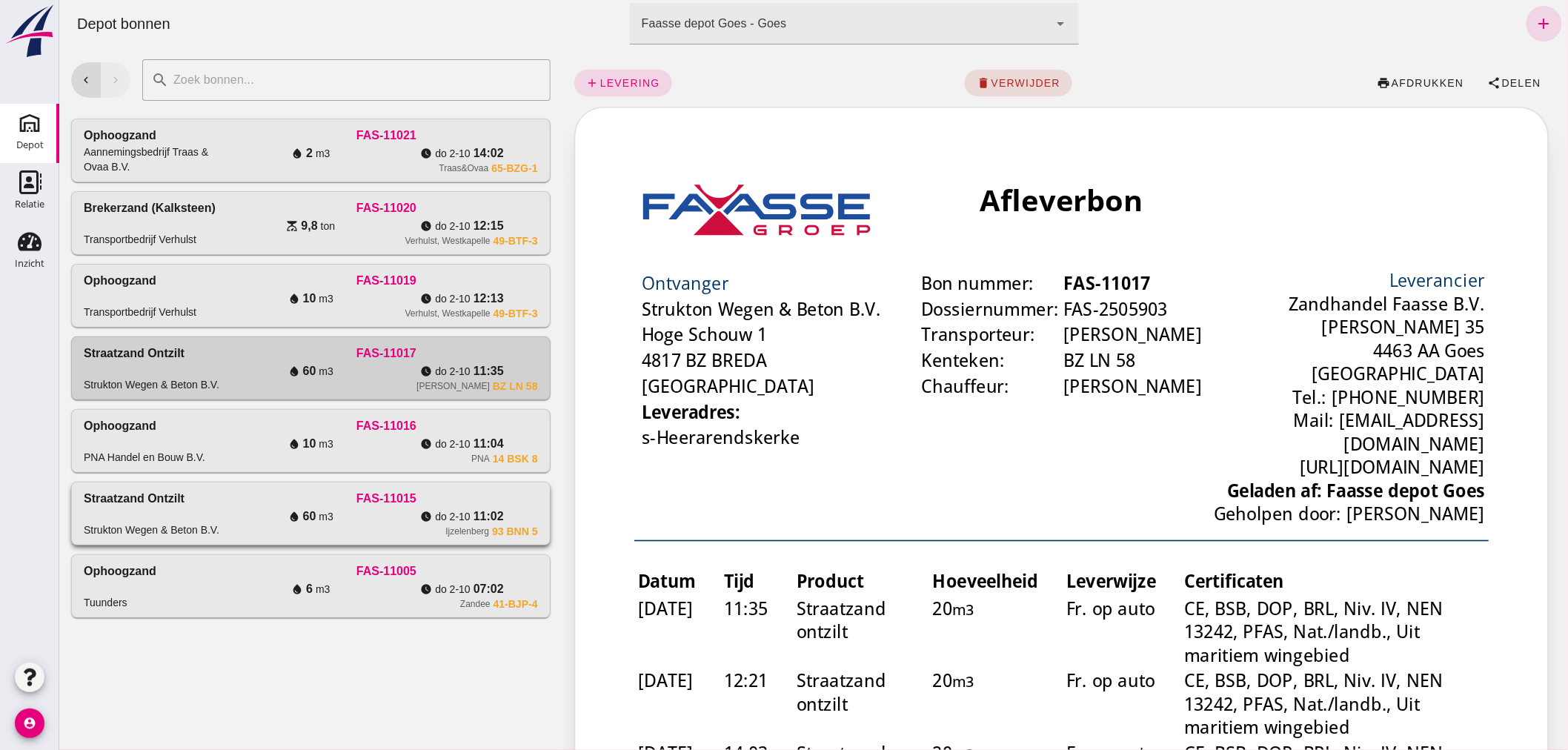
click at [260, 502] on div "FAS-11015" at bounding box center [384, 499] width 302 height 18
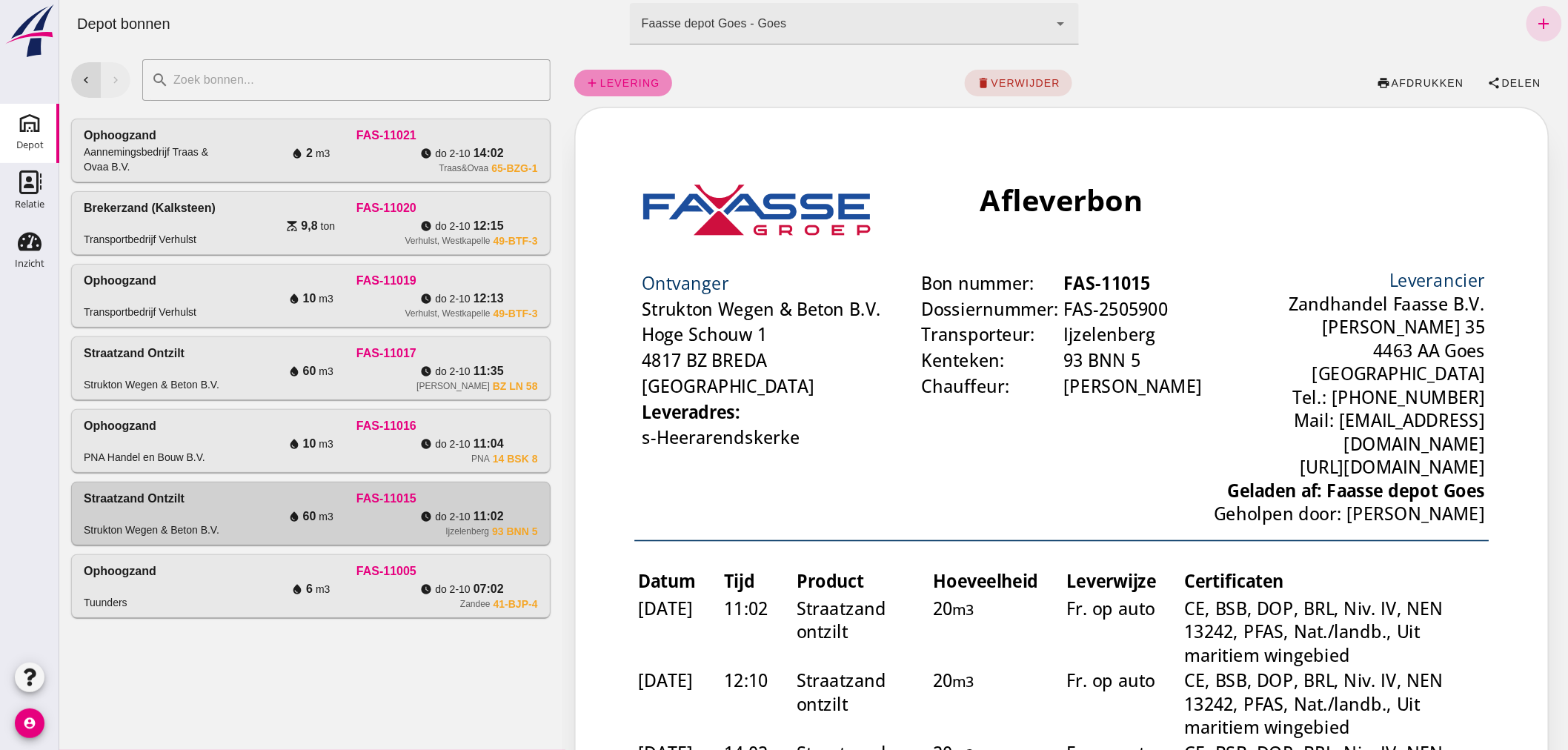
click at [612, 79] on span "levering" at bounding box center [629, 82] width 61 height 12
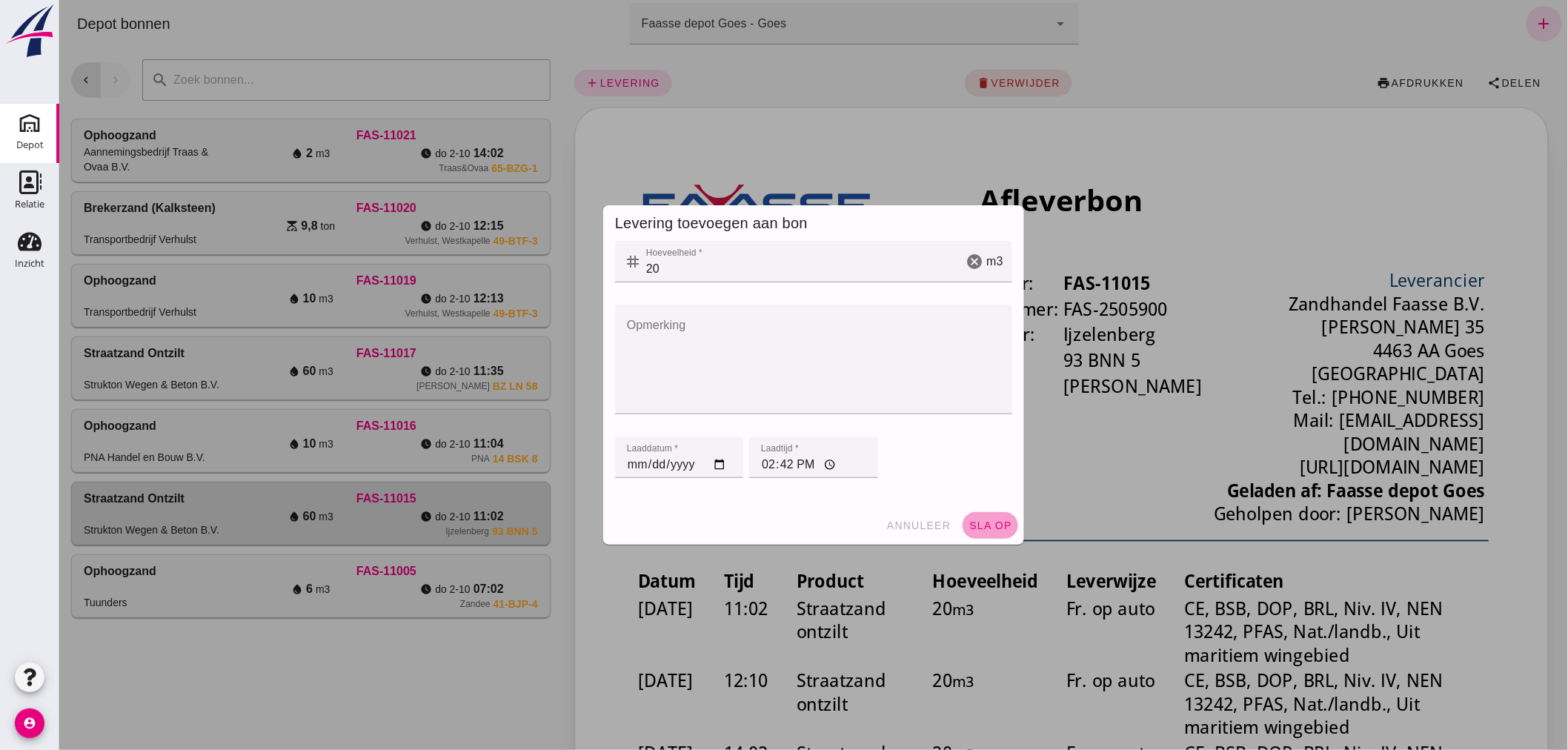
click at [987, 521] on span "sla op" at bounding box center [989, 525] width 44 height 12
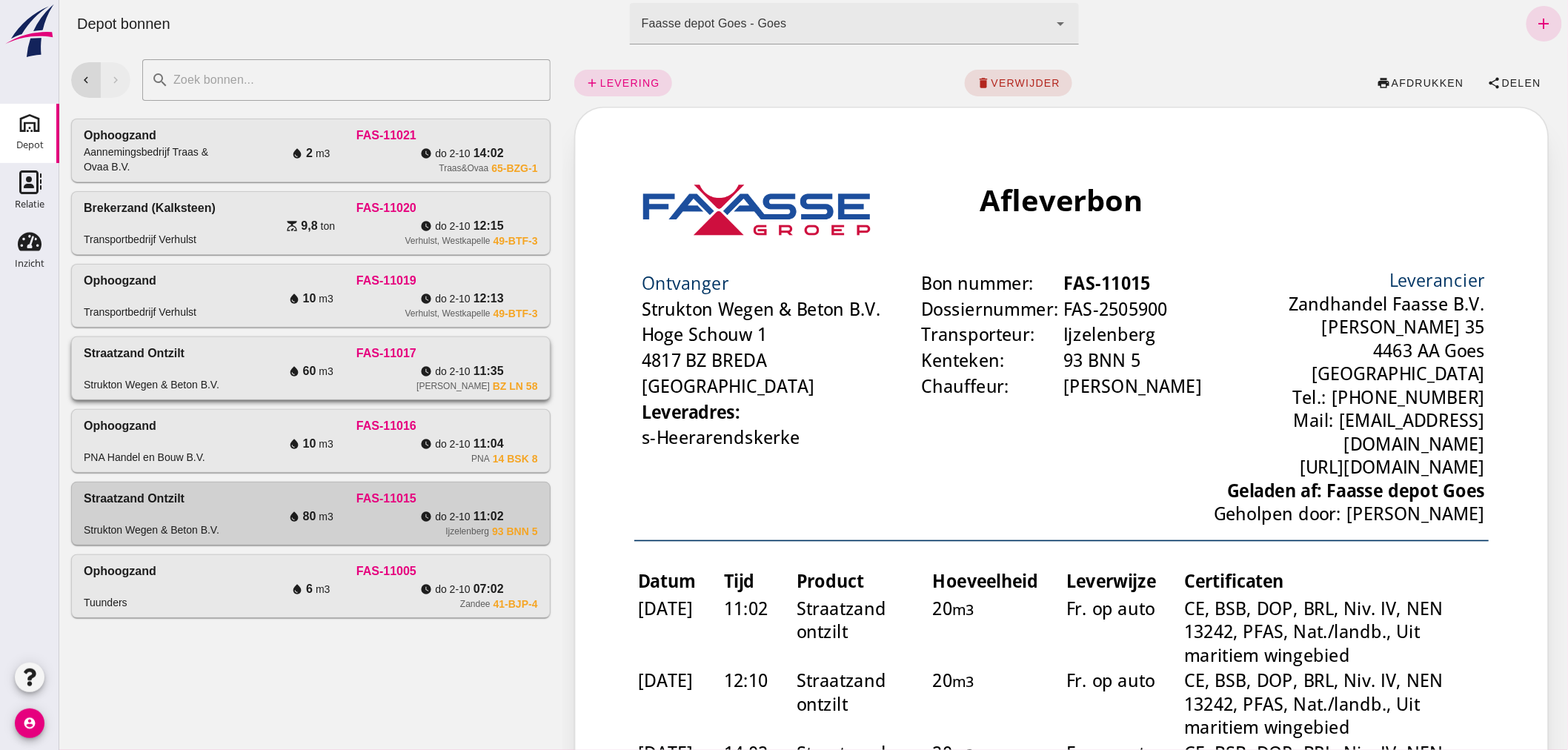
click at [211, 358] on div "Straatzand ontzilt Strukton Wegen & Beton B.V." at bounding box center [159, 368] width 151 height 47
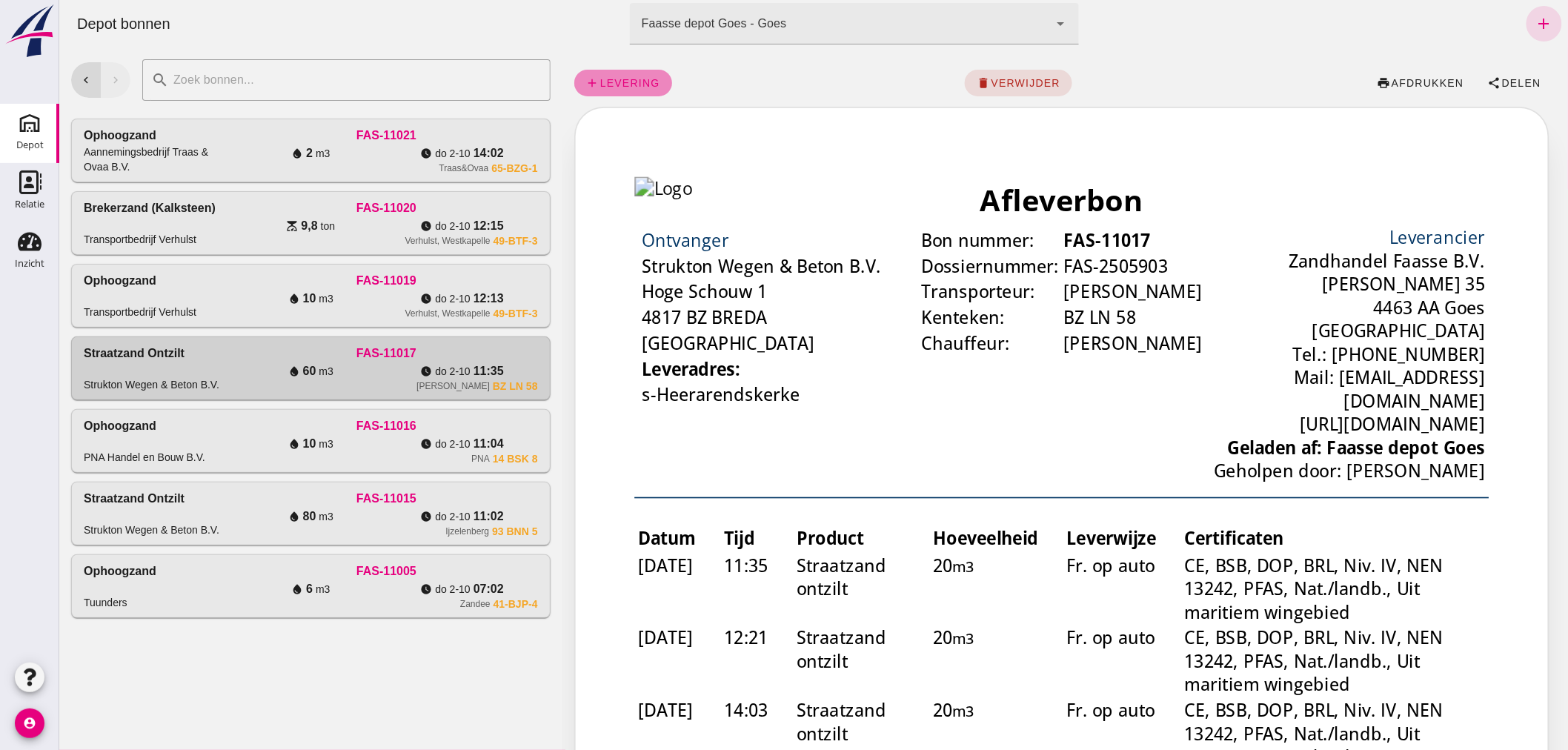
click at [596, 75] on link "add levering" at bounding box center [622, 83] width 98 height 27
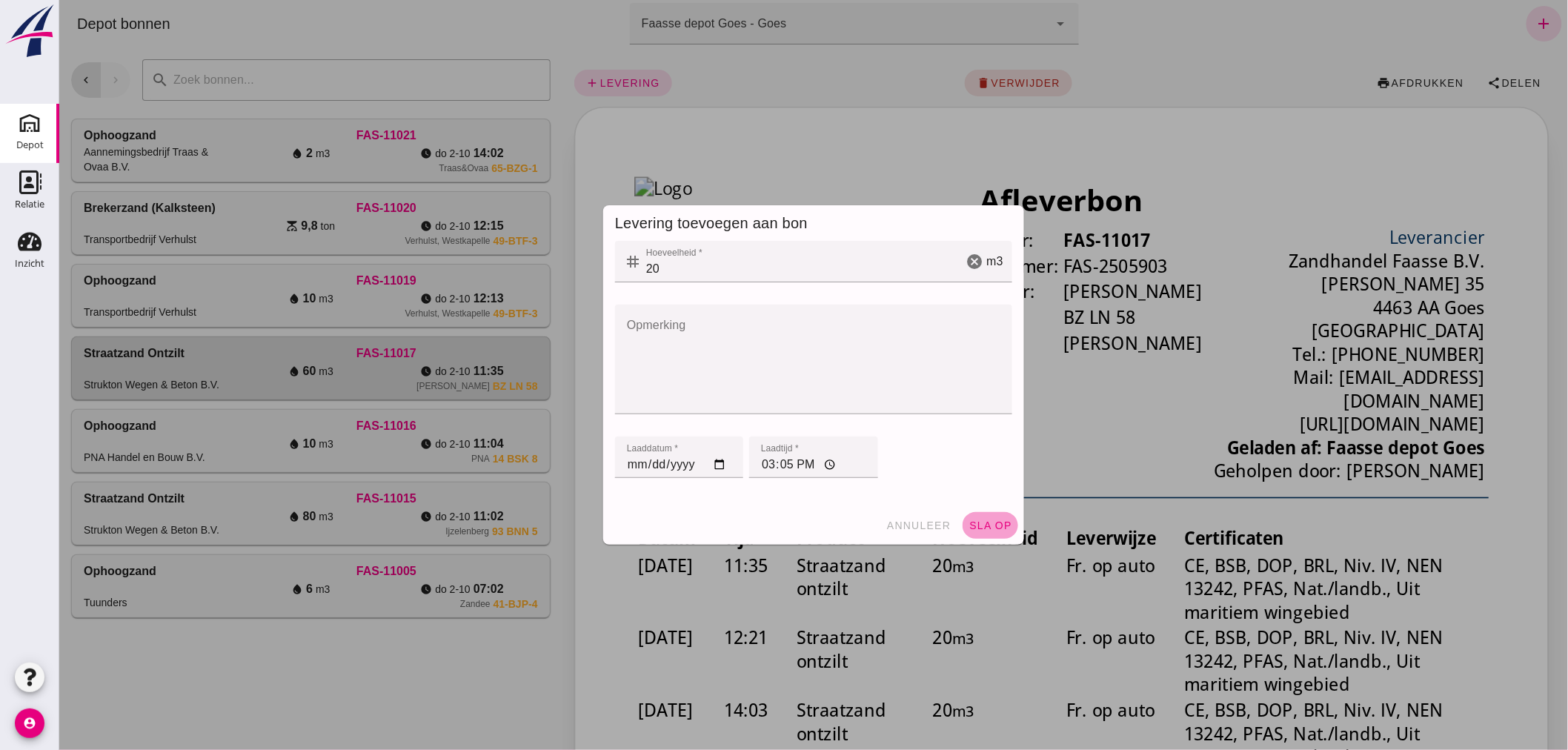
click at [978, 521] on span "sla op" at bounding box center [989, 525] width 44 height 12
